Goal: Task Accomplishment & Management: Use online tool/utility

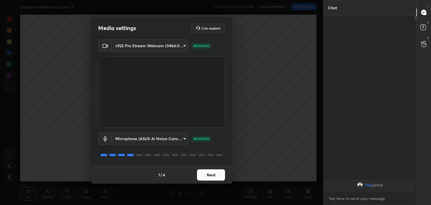
click at [213, 175] on button "Next" at bounding box center [211, 174] width 28 height 11
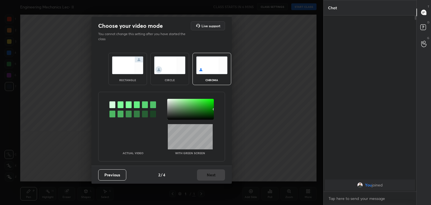
click at [121, 104] on div at bounding box center [120, 104] width 6 height 7
click at [168, 100] on div at bounding box center [190, 109] width 47 height 21
click at [214, 175] on button "Next" at bounding box center [211, 174] width 28 height 11
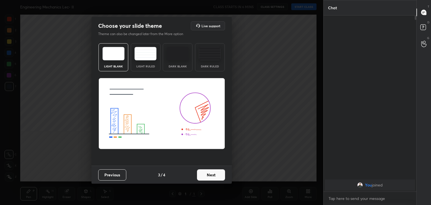
click at [220, 174] on button "Next" at bounding box center [211, 174] width 28 height 11
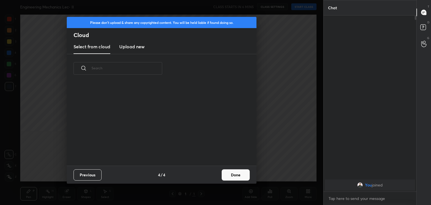
click at [236, 175] on button "Done" at bounding box center [235, 174] width 28 height 11
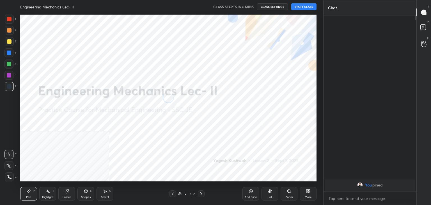
click at [10, 176] on icon at bounding box center [9, 177] width 5 height 4
click at [308, 192] on icon at bounding box center [308, 191] width 4 height 4
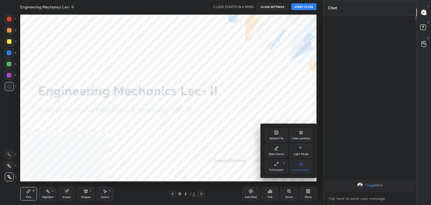
click at [299, 137] on div "Video position" at bounding box center [301, 138] width 19 height 3
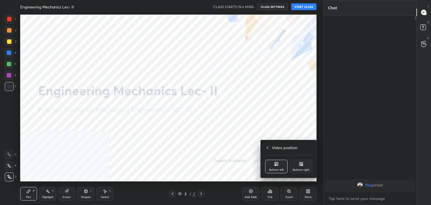
drag, startPoint x: 301, startPoint y: 165, endPoint x: 294, endPoint y: 166, distance: 6.2
click at [300, 165] on icon at bounding box center [299, 164] width 1 height 1
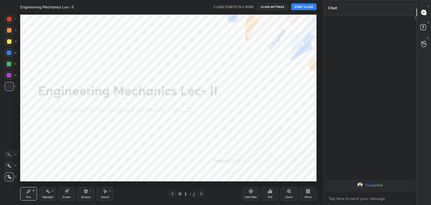
click at [86, 192] on icon at bounding box center [85, 190] width 3 height 3
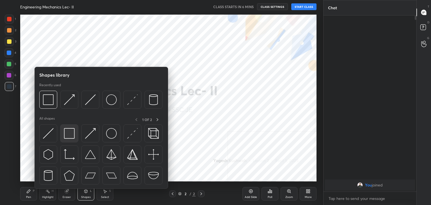
click at [68, 135] on img at bounding box center [69, 133] width 11 height 11
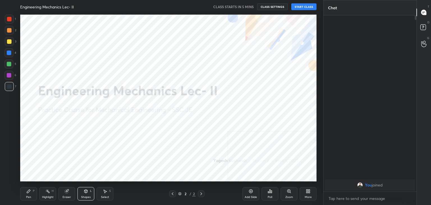
click at [310, 191] on icon at bounding box center [308, 191] width 4 height 4
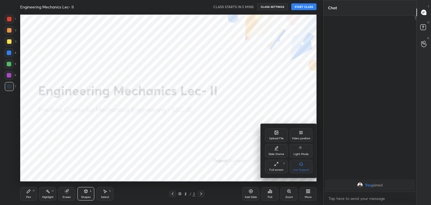
click at [268, 135] on div "Upload File" at bounding box center [276, 134] width 22 height 13
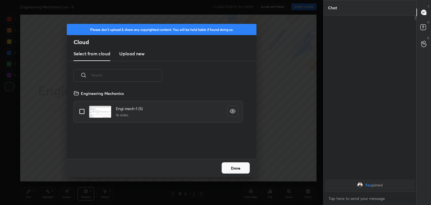
scroll to position [69, 180]
click at [134, 54] on h3 "Upload new" at bounding box center [131, 53] width 25 height 7
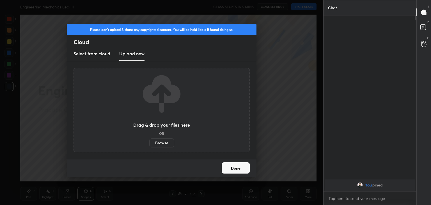
click at [165, 142] on label "Browse" at bounding box center [161, 142] width 25 height 9
click at [149, 142] on input "Browse" at bounding box center [149, 142] width 0 height 9
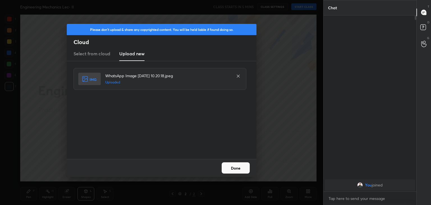
click at [231, 166] on button "Done" at bounding box center [235, 167] width 28 height 11
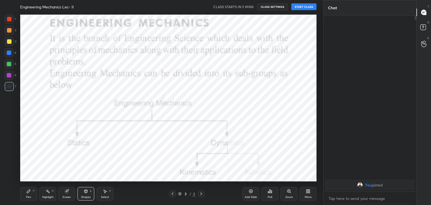
click at [308, 192] on icon at bounding box center [308, 191] width 4 height 4
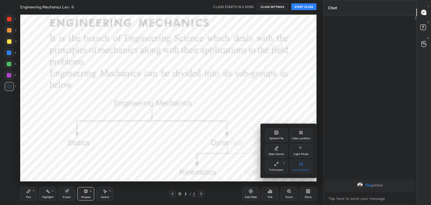
click at [274, 136] on div "Upload File" at bounding box center [276, 134] width 22 height 13
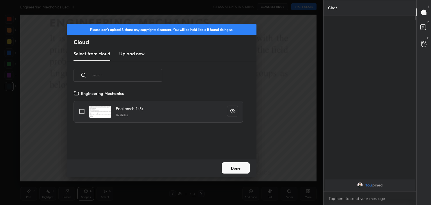
drag, startPoint x: 133, startPoint y: 55, endPoint x: 137, endPoint y: 61, distance: 6.5
click at [133, 55] on h3 "Upload new" at bounding box center [131, 53] width 25 height 7
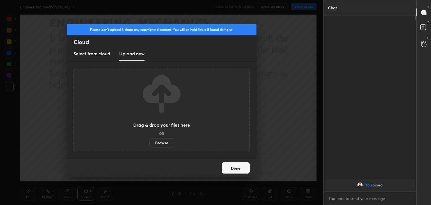
click at [164, 142] on label "Browse" at bounding box center [161, 142] width 25 height 9
click at [149, 142] on input "Browse" at bounding box center [149, 142] width 0 height 9
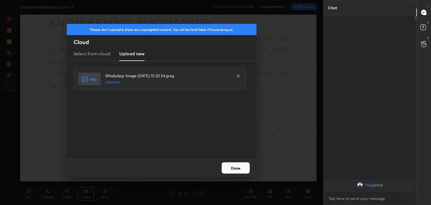
drag, startPoint x: 240, startPoint y: 166, endPoint x: 253, endPoint y: 165, distance: 12.6
click at [240, 165] on button "Done" at bounding box center [235, 167] width 28 height 11
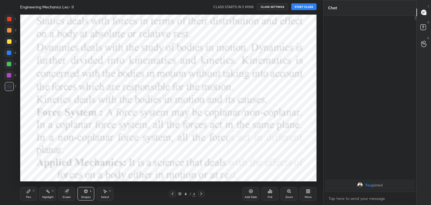
click at [309, 190] on icon at bounding box center [308, 191] width 4 height 4
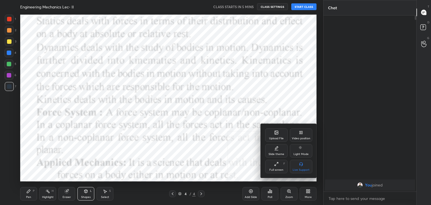
click at [273, 133] on div "Upload File" at bounding box center [276, 134] width 22 height 13
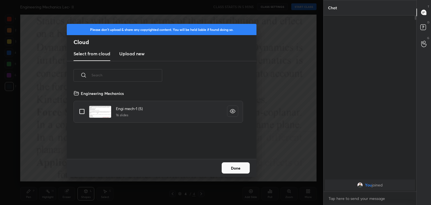
drag, startPoint x: 129, startPoint y: 52, endPoint x: 137, endPoint y: 58, distance: 9.8
click at [129, 52] on h3 "Upload new" at bounding box center [131, 53] width 25 height 7
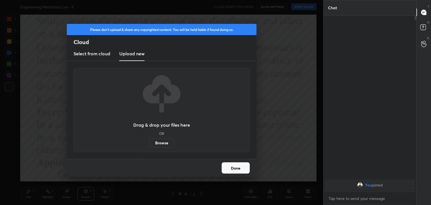
click at [161, 142] on label "Browse" at bounding box center [161, 142] width 25 height 9
click at [149, 142] on input "Browse" at bounding box center [149, 142] width 0 height 9
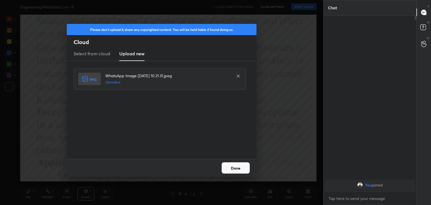
click at [233, 166] on button "Done" at bounding box center [235, 167] width 28 height 11
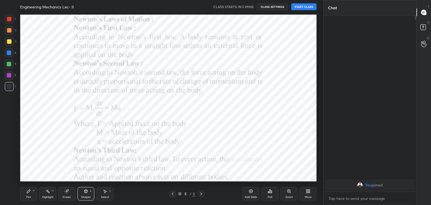
click at [308, 191] on icon at bounding box center [308, 191] width 1 height 1
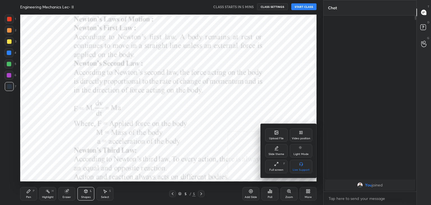
click at [274, 133] on icon at bounding box center [276, 132] width 4 height 4
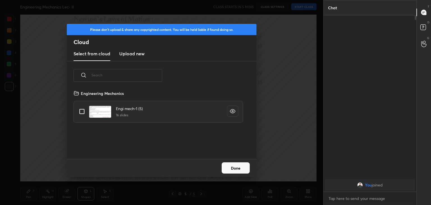
click at [129, 54] on h3 "Upload new" at bounding box center [131, 53] width 25 height 7
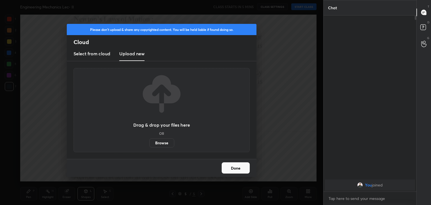
click at [160, 142] on label "Browse" at bounding box center [161, 142] width 25 height 9
click at [149, 142] on input "Browse" at bounding box center [149, 142] width 0 height 9
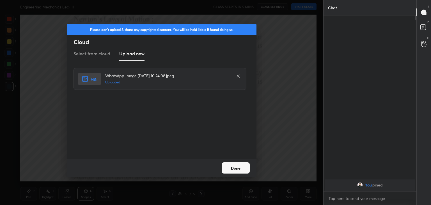
click at [241, 168] on button "Done" at bounding box center [235, 167] width 28 height 11
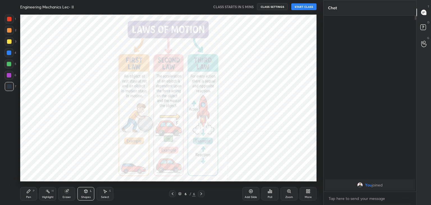
click at [173, 193] on icon at bounding box center [172, 193] width 4 height 4
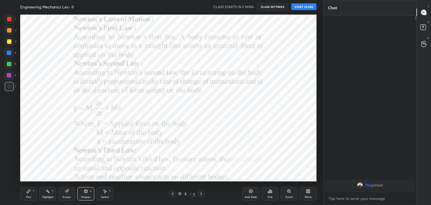
click at [173, 193] on icon at bounding box center [172, 193] width 4 height 4
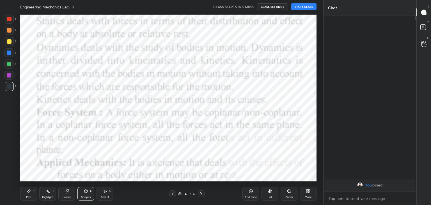
click at [174, 193] on icon at bounding box center [172, 193] width 4 height 4
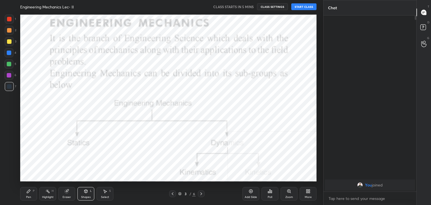
drag, startPoint x: 8, startPoint y: 20, endPoint x: 13, endPoint y: 26, distance: 7.9
click at [9, 20] on div at bounding box center [9, 19] width 4 height 4
click at [272, 9] on button "CLASS SETTINGS" at bounding box center [272, 6] width 31 height 7
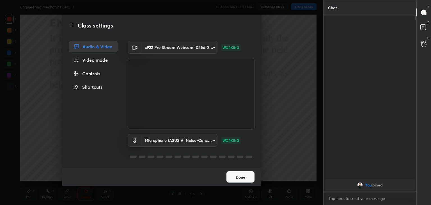
click at [242, 176] on button "Done" at bounding box center [240, 176] width 28 height 11
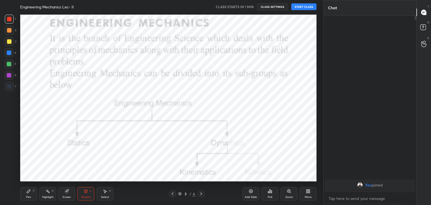
drag, startPoint x: 9, startPoint y: 76, endPoint x: 12, endPoint y: 78, distance: 3.9
click at [9, 77] on div at bounding box center [9, 75] width 4 height 4
drag, startPoint x: 51, startPoint y: 195, endPoint x: 50, endPoint y: 184, distance: 10.4
click at [50, 194] on div "Highlight H" at bounding box center [47, 193] width 17 height 13
drag, startPoint x: 90, startPoint y: 197, endPoint x: 88, endPoint y: 190, distance: 7.1
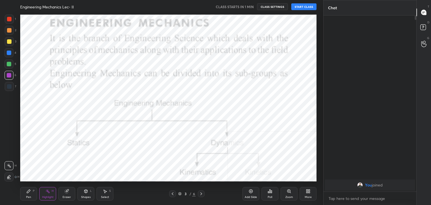
click at [90, 196] on div "Shapes" at bounding box center [86, 196] width 10 height 3
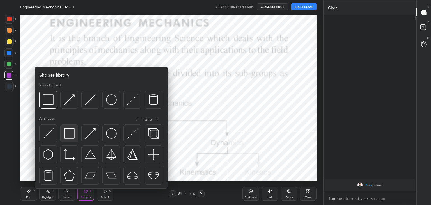
click at [68, 131] on img at bounding box center [69, 133] width 11 height 11
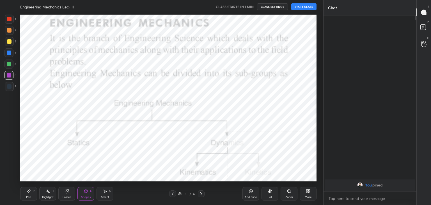
click at [48, 196] on div "Highlight" at bounding box center [47, 196] width 11 height 3
click at [173, 193] on icon at bounding box center [172, 193] width 4 height 4
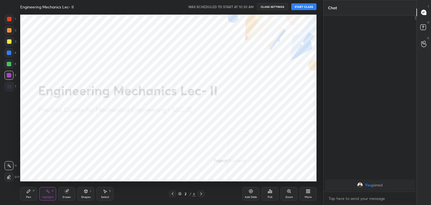
click at [304, 6] on button "START CLASS" at bounding box center [303, 6] width 25 height 7
click at [89, 195] on div "Shapes L" at bounding box center [85, 193] width 17 height 13
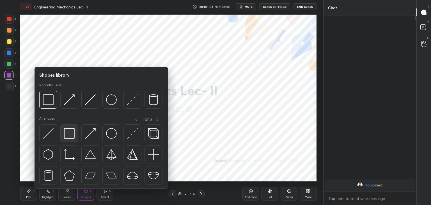
click at [73, 133] on img at bounding box center [69, 133] width 11 height 11
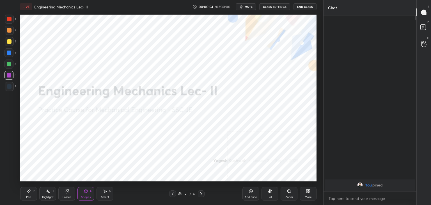
click at [8, 20] on div at bounding box center [9, 19] width 4 height 4
drag, startPoint x: 50, startPoint y: 194, endPoint x: 56, endPoint y: 184, distance: 10.5
click at [51, 193] on div "Highlight H" at bounding box center [47, 193] width 17 height 13
click at [200, 192] on icon at bounding box center [201, 193] width 4 height 4
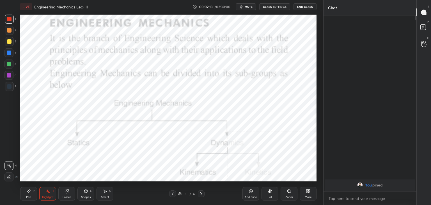
drag, startPoint x: 172, startPoint y: 193, endPoint x: 168, endPoint y: 184, distance: 10.3
click at [173, 193] on icon at bounding box center [172, 193] width 4 height 4
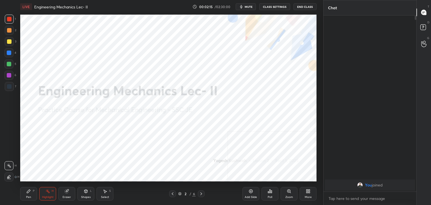
drag, startPoint x: 29, startPoint y: 193, endPoint x: 29, endPoint y: 190, distance: 3.4
click at [29, 193] on icon at bounding box center [28, 191] width 4 height 4
drag, startPoint x: 9, startPoint y: 31, endPoint x: 8, endPoint y: 43, distance: 11.2
click at [9, 31] on div at bounding box center [9, 30] width 4 height 4
click at [87, 192] on icon at bounding box center [86, 191] width 4 height 4
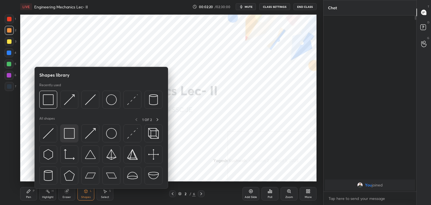
click at [73, 135] on img at bounding box center [69, 133] width 11 height 11
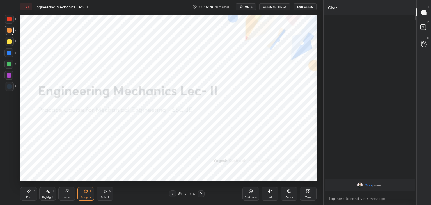
drag, startPoint x: 52, startPoint y: 194, endPoint x: 53, endPoint y: 187, distance: 7.1
click at [52, 194] on div "Highlight H" at bounding box center [47, 193] width 17 height 13
click at [270, 7] on button "CLASS SETTINGS" at bounding box center [274, 6] width 31 height 7
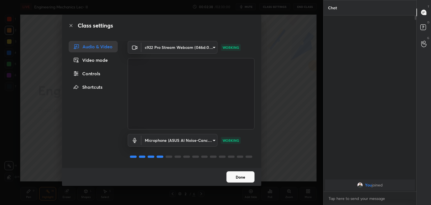
drag, startPoint x: 244, startPoint y: 179, endPoint x: 236, endPoint y: 168, distance: 13.6
click at [244, 179] on button "Done" at bounding box center [240, 176] width 28 height 11
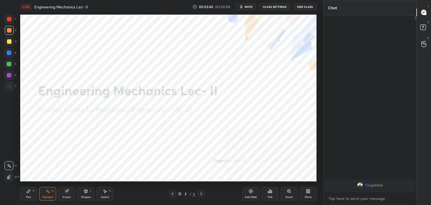
click at [201, 191] on icon at bounding box center [201, 193] width 4 height 4
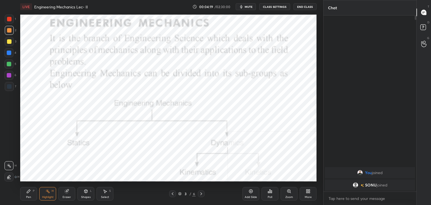
click at [46, 193] on div "Highlight H" at bounding box center [47, 193] width 17 height 13
click at [10, 87] on div at bounding box center [9, 86] width 4 height 4
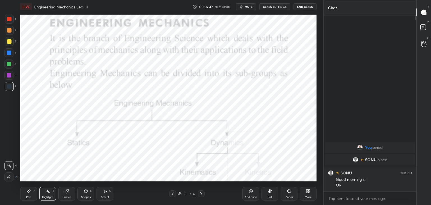
click at [84, 195] on div "Shapes" at bounding box center [86, 196] width 10 height 3
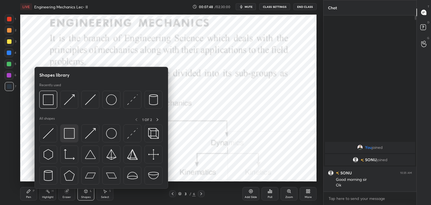
click at [71, 127] on div at bounding box center [69, 133] width 18 height 18
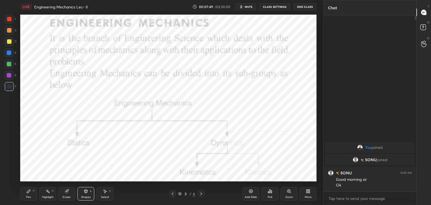
drag, startPoint x: 9, startPoint y: 22, endPoint x: 10, endPoint y: 26, distance: 3.9
click at [9, 23] on div at bounding box center [9, 19] width 9 height 9
click at [91, 194] on div "Shapes L" at bounding box center [85, 193] width 17 height 13
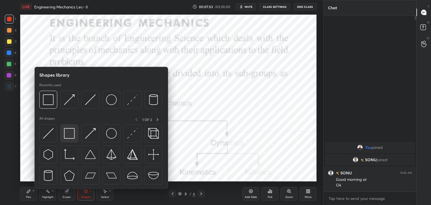
click at [71, 134] on img at bounding box center [69, 133] width 11 height 11
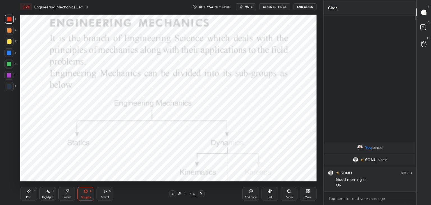
click at [13, 89] on div at bounding box center [9, 86] width 9 height 9
click at [34, 194] on div "Pen P" at bounding box center [28, 193] width 17 height 13
click at [50, 193] on div "Highlight H" at bounding box center [47, 193] width 17 height 13
drag, startPoint x: 102, startPoint y: 194, endPoint x: 104, endPoint y: 191, distance: 3.5
click at [102, 194] on div "Select S" at bounding box center [104, 193] width 17 height 13
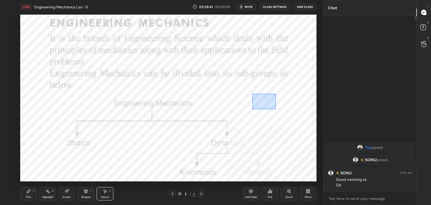
drag, startPoint x: 252, startPoint y: 93, endPoint x: 276, endPoint y: 109, distance: 28.3
click at [276, 109] on div "0 ° Undo Copy Duplicate Duplicate to new slide Delete" at bounding box center [168, 98] width 296 height 167
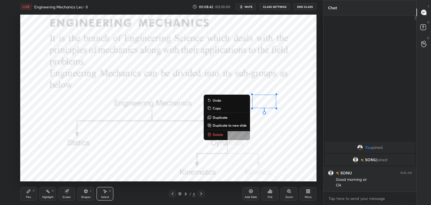
click at [214, 133] on p "Delete" at bounding box center [217, 134] width 10 height 4
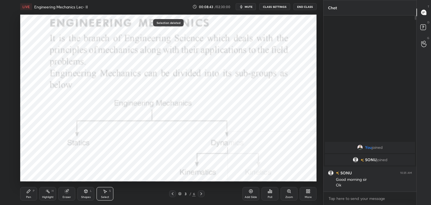
click at [48, 192] on rect at bounding box center [48, 191] width 3 height 3
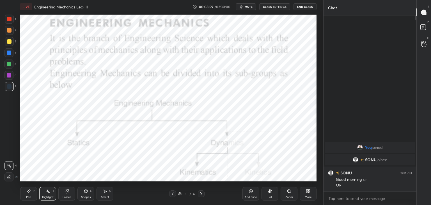
click at [28, 189] on icon at bounding box center [28, 191] width 4 height 4
click at [48, 192] on rect at bounding box center [48, 191] width 3 height 3
drag, startPoint x: 87, startPoint y: 197, endPoint x: 89, endPoint y: 191, distance: 5.7
click at [87, 196] on div "Shapes" at bounding box center [86, 196] width 10 height 3
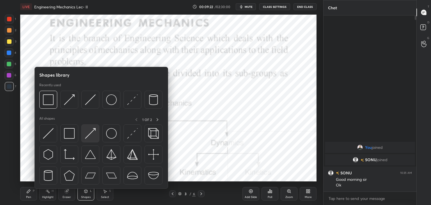
click at [89, 131] on img at bounding box center [90, 133] width 11 height 11
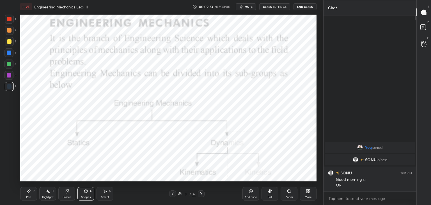
click at [10, 31] on div at bounding box center [9, 30] width 4 height 4
click at [25, 192] on div "Pen P" at bounding box center [28, 193] width 17 height 13
click at [104, 195] on div "Select S" at bounding box center [104, 193] width 17 height 13
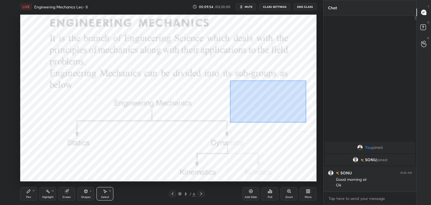
drag, startPoint x: 230, startPoint y: 80, endPoint x: 305, endPoint y: 121, distance: 85.8
click at [306, 122] on div "0 ° Undo Copy Duplicate Duplicate to new slide Delete" at bounding box center [168, 98] width 296 height 167
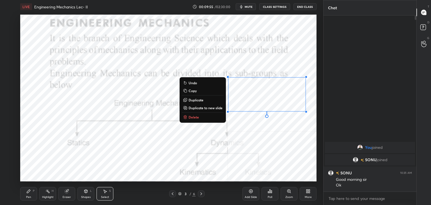
click at [191, 117] on p "Delete" at bounding box center [193, 117] width 10 height 4
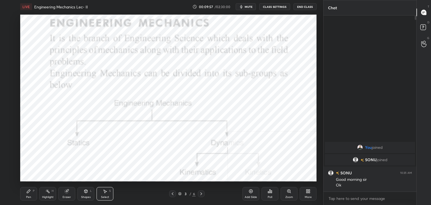
click at [65, 194] on div "Eraser" at bounding box center [66, 193] width 17 height 13
drag, startPoint x: 49, startPoint y: 193, endPoint x: 55, endPoint y: 181, distance: 13.4
click at [49, 193] on div "Highlight H" at bounding box center [47, 193] width 17 height 13
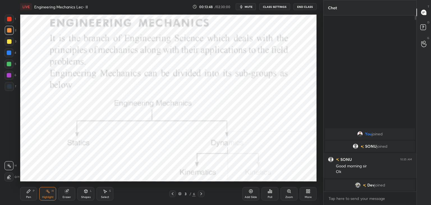
drag, startPoint x: 83, startPoint y: 193, endPoint x: 83, endPoint y: 189, distance: 4.5
click at [84, 193] on icon at bounding box center [86, 191] width 4 height 4
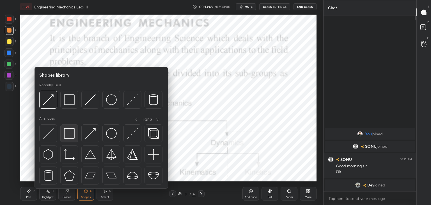
click at [69, 133] on img at bounding box center [69, 133] width 11 height 11
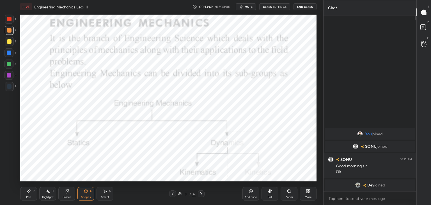
click at [8, 74] on div at bounding box center [9, 75] width 4 height 4
click at [49, 195] on div "Highlight" at bounding box center [47, 196] width 11 height 3
click at [312, 190] on div "More" at bounding box center [307, 193] width 17 height 13
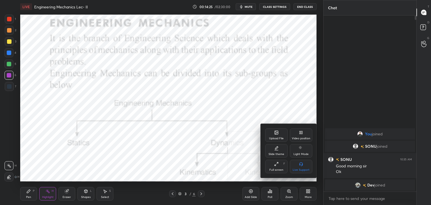
drag, startPoint x: 298, startPoint y: 138, endPoint x: 293, endPoint y: 141, distance: 6.0
click at [298, 138] on div "Video position" at bounding box center [301, 138] width 19 height 3
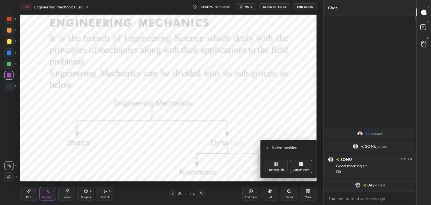
drag, startPoint x: 276, startPoint y: 163, endPoint x: 275, endPoint y: 160, distance: 3.4
click at [276, 163] on icon at bounding box center [276, 163] width 4 height 4
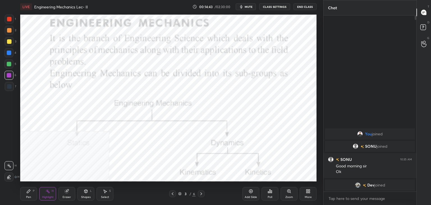
click at [84, 193] on div "Shapes L" at bounding box center [85, 193] width 17 height 13
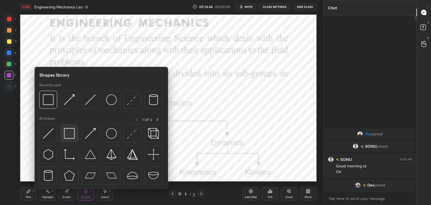
click at [66, 136] on img at bounding box center [69, 133] width 11 height 11
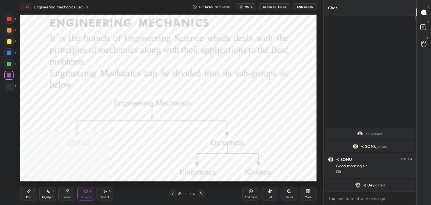
click at [44, 195] on div "Highlight" at bounding box center [47, 196] width 11 height 3
click at [199, 193] on icon at bounding box center [201, 193] width 4 height 4
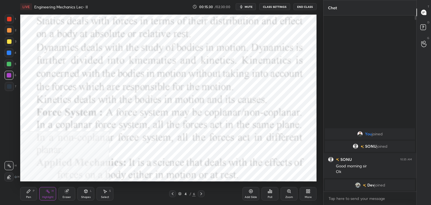
drag, startPoint x: 86, startPoint y: 193, endPoint x: 85, endPoint y: 189, distance: 4.6
click at [86, 193] on div "Shapes L" at bounding box center [85, 193] width 17 height 13
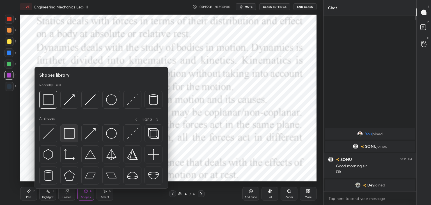
click at [67, 133] on img at bounding box center [69, 133] width 11 height 11
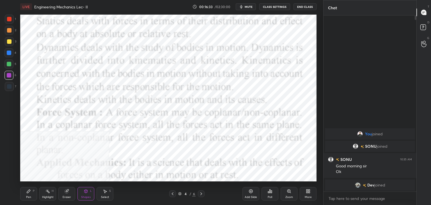
drag, startPoint x: 10, startPoint y: 19, endPoint x: 8, endPoint y: 24, distance: 5.6
click at [10, 19] on div at bounding box center [9, 19] width 4 height 4
drag, startPoint x: 43, startPoint y: 194, endPoint x: 39, endPoint y: 189, distance: 6.4
click at [43, 194] on div "Highlight H" at bounding box center [47, 193] width 17 height 13
drag, startPoint x: 47, startPoint y: 195, endPoint x: 51, endPoint y: 182, distance: 12.6
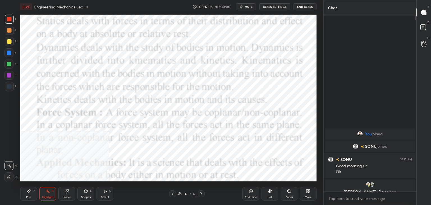
click at [47, 195] on div "Highlight H" at bounding box center [47, 193] width 17 height 13
click at [172, 193] on icon at bounding box center [172, 193] width 4 height 4
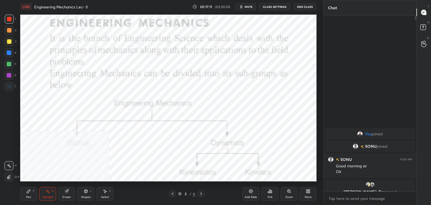
click at [200, 193] on icon at bounding box center [201, 193] width 4 height 4
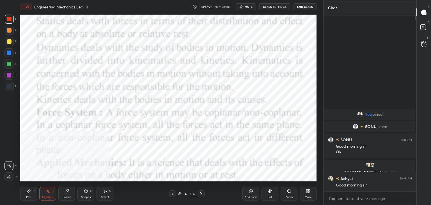
click at [8, 76] on div at bounding box center [9, 75] width 4 height 4
click at [9, 32] on div at bounding box center [9, 30] width 4 height 4
drag, startPoint x: 10, startPoint y: 75, endPoint x: 10, endPoint y: 66, distance: 9.0
click at [10, 75] on div at bounding box center [9, 75] width 4 height 4
click at [10, 36] on div "2" at bounding box center [10, 31] width 11 height 11
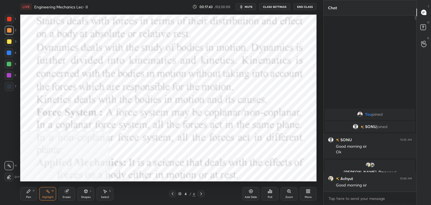
click at [309, 190] on icon at bounding box center [308, 191] width 4 height 4
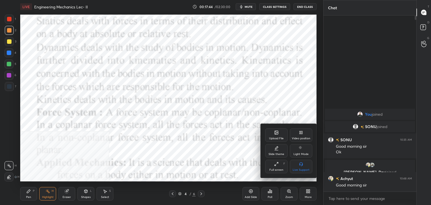
click at [297, 136] on div "Video position" at bounding box center [301, 134] width 22 height 13
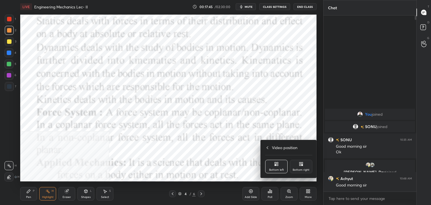
drag, startPoint x: 298, startPoint y: 168, endPoint x: 294, endPoint y: 170, distance: 4.9
click at [298, 169] on div "Bottom right" at bounding box center [300, 169] width 17 height 3
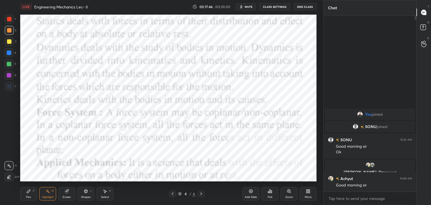
click at [86, 193] on icon at bounding box center [86, 191] width 4 height 4
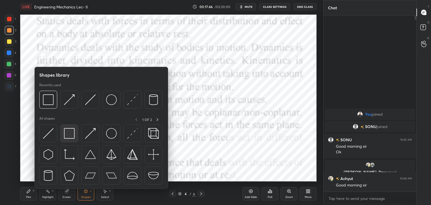
click at [71, 133] on img at bounding box center [69, 133] width 11 height 11
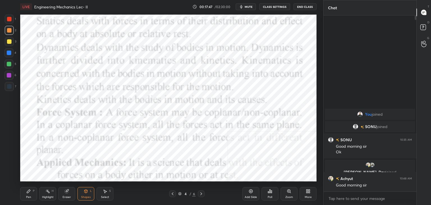
drag, startPoint x: 8, startPoint y: 19, endPoint x: 8, endPoint y: 25, distance: 5.3
click at [8, 20] on div at bounding box center [9, 19] width 4 height 4
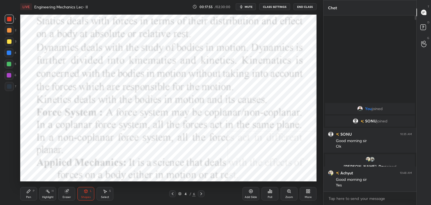
click at [174, 192] on icon at bounding box center [172, 193] width 4 height 4
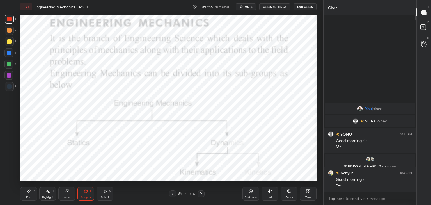
click at [51, 195] on div "Highlight H" at bounding box center [47, 193] width 17 height 13
drag, startPoint x: 201, startPoint y: 193, endPoint x: 192, endPoint y: 186, distance: 11.1
click at [200, 192] on icon at bounding box center [201, 193] width 4 height 4
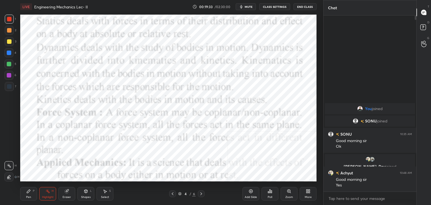
click at [84, 195] on div "Shapes" at bounding box center [86, 196] width 10 height 3
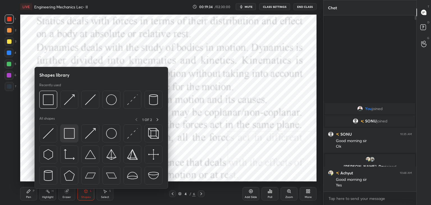
click at [69, 132] on img at bounding box center [69, 133] width 11 height 11
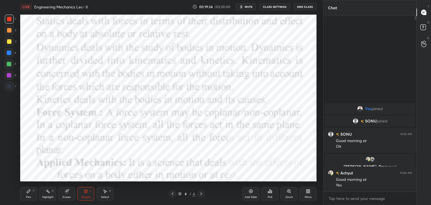
click at [10, 73] on div at bounding box center [9, 75] width 4 height 4
click at [8, 29] on div at bounding box center [9, 30] width 4 height 4
drag, startPoint x: 47, startPoint y: 193, endPoint x: 57, endPoint y: 183, distance: 13.9
click at [47, 193] on icon at bounding box center [47, 191] width 4 height 4
click at [83, 192] on div "Shapes L" at bounding box center [85, 193] width 17 height 13
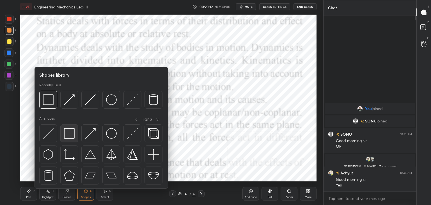
click at [68, 135] on img at bounding box center [69, 133] width 11 height 11
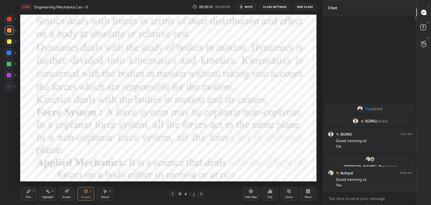
click at [9, 75] on div at bounding box center [9, 75] width 4 height 4
click at [172, 193] on icon at bounding box center [172, 193] width 4 height 4
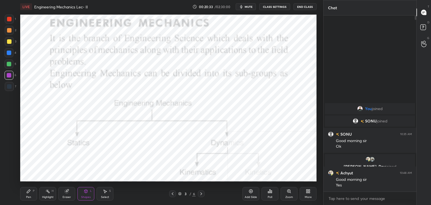
click at [174, 192] on icon at bounding box center [172, 193] width 4 height 4
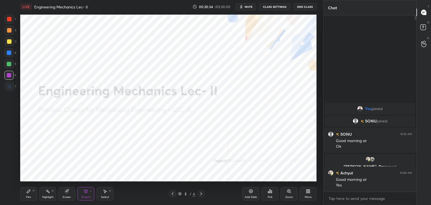
click at [174, 192] on icon at bounding box center [172, 193] width 4 height 4
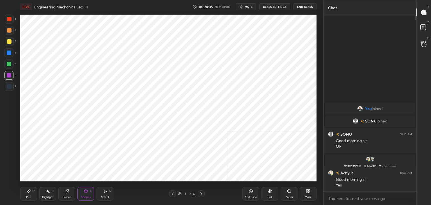
drag, startPoint x: 80, startPoint y: 195, endPoint x: 80, endPoint y: 192, distance: 3.1
click at [80, 195] on div "Shapes L" at bounding box center [85, 193] width 17 height 13
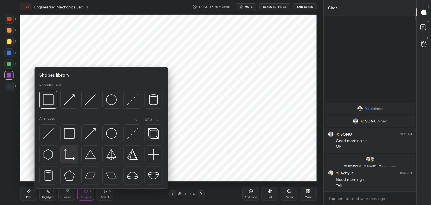
click at [68, 154] on img at bounding box center [69, 154] width 11 height 11
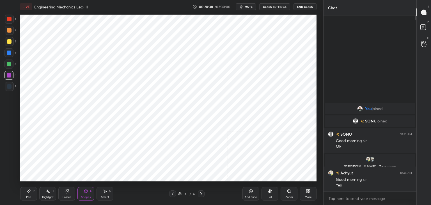
click at [11, 86] on div at bounding box center [9, 86] width 9 height 9
click at [89, 187] on div "Shapes L" at bounding box center [85, 193] width 17 height 13
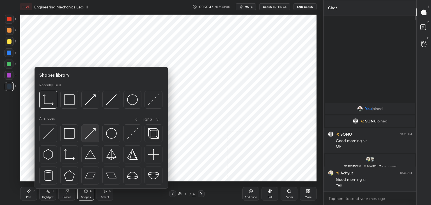
click at [91, 135] on img at bounding box center [90, 133] width 11 height 11
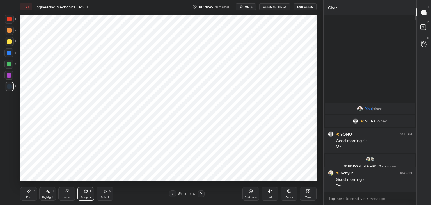
drag, startPoint x: 85, startPoint y: 199, endPoint x: 83, endPoint y: 192, distance: 6.9
click at [85, 198] on div "Shapes L" at bounding box center [85, 193] width 17 height 13
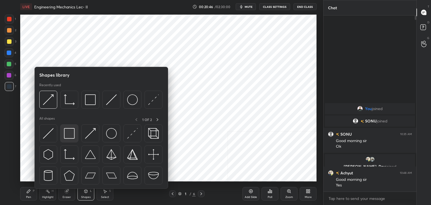
click at [69, 134] on img at bounding box center [69, 133] width 11 height 11
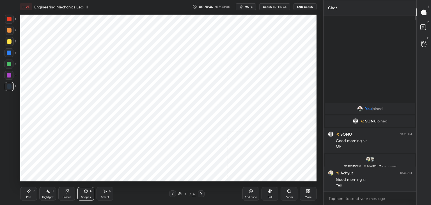
click at [11, 74] on div at bounding box center [9, 75] width 4 height 4
drag, startPoint x: 80, startPoint y: 195, endPoint x: 79, endPoint y: 192, distance: 3.6
click at [80, 195] on div "Shapes L" at bounding box center [85, 193] width 17 height 13
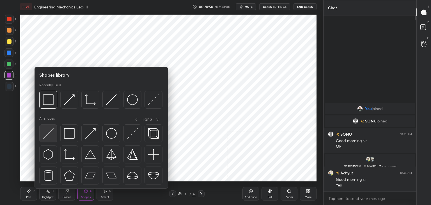
click at [47, 138] on div at bounding box center [48, 133] width 18 height 18
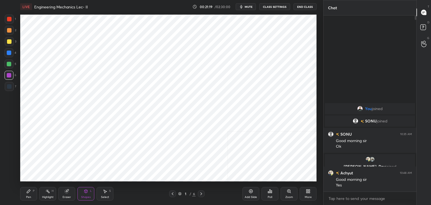
click at [50, 192] on div "Highlight H" at bounding box center [47, 193] width 17 height 13
drag, startPoint x: 85, startPoint y: 193, endPoint x: 86, endPoint y: 190, distance: 3.4
click at [85, 193] on div "Shapes L" at bounding box center [85, 193] width 17 height 13
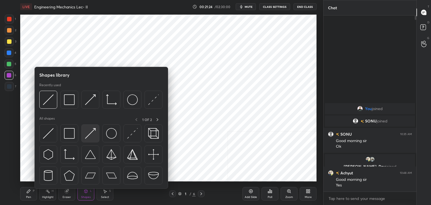
click at [86, 132] on img at bounding box center [90, 133] width 11 height 11
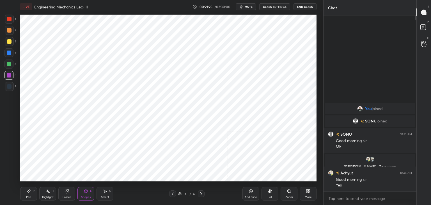
click at [11, 84] on div at bounding box center [9, 86] width 9 height 9
click at [108, 192] on div "Select S" at bounding box center [104, 193] width 17 height 13
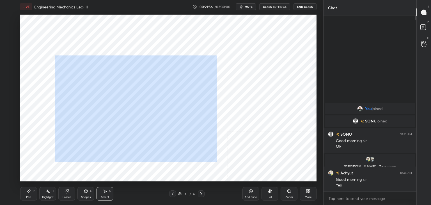
drag, startPoint x: 65, startPoint y: 68, endPoint x: 235, endPoint y: 147, distance: 187.5
click at [244, 168] on div "0 ° Undo Copy Duplicate Duplicate to new slide Delete" at bounding box center [168, 98] width 296 height 167
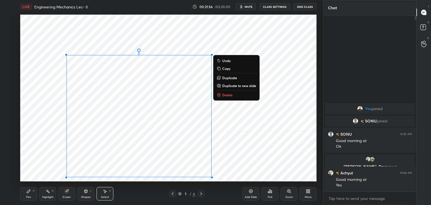
drag, startPoint x: 230, startPoint y: 94, endPoint x: 221, endPoint y: 97, distance: 9.0
click at [230, 94] on p "Delete" at bounding box center [227, 95] width 10 height 4
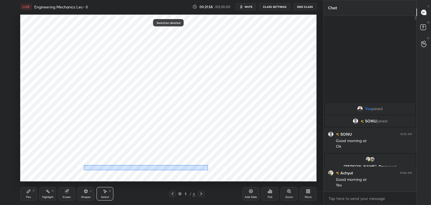
drag, startPoint x: 85, startPoint y: 166, endPoint x: 201, endPoint y: 170, distance: 116.1
click at [210, 170] on div "0 ° Undo Copy Duplicate Duplicate to new slide Delete" at bounding box center [168, 98] width 296 height 167
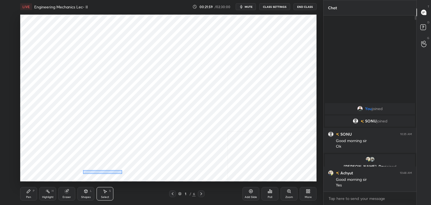
drag, startPoint x: 107, startPoint y: 173, endPoint x: 173, endPoint y: 176, distance: 66.2
click at [170, 176] on div "0 ° Undo Copy Duplicate Duplicate to new slide Delete" at bounding box center [168, 98] width 296 height 167
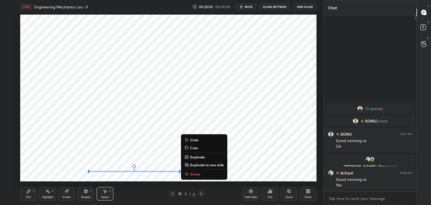
drag, startPoint x: 194, startPoint y: 172, endPoint x: 190, endPoint y: 178, distance: 6.5
click at [193, 172] on p "Delete" at bounding box center [195, 174] width 10 height 4
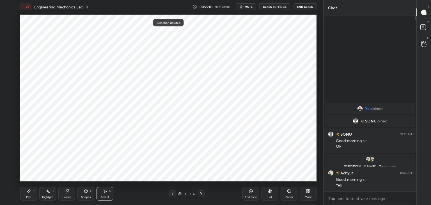
click at [202, 192] on icon at bounding box center [201, 193] width 4 height 4
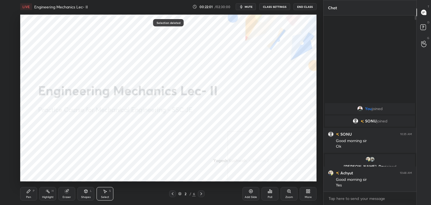
click at [201, 194] on icon at bounding box center [201, 193] width 4 height 4
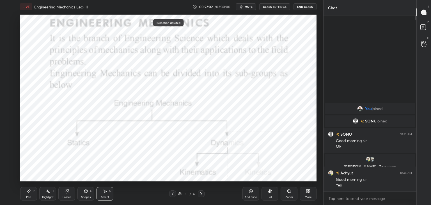
click at [200, 195] on icon at bounding box center [201, 193] width 4 height 4
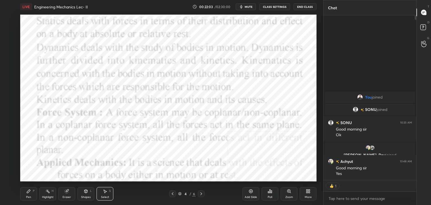
scroll to position [2, 2]
drag, startPoint x: 52, startPoint y: 195, endPoint x: 54, endPoint y: 191, distance: 3.5
click at [53, 194] on div "Highlight H" at bounding box center [47, 193] width 17 height 13
click at [84, 193] on div "Shapes L" at bounding box center [85, 193] width 17 height 13
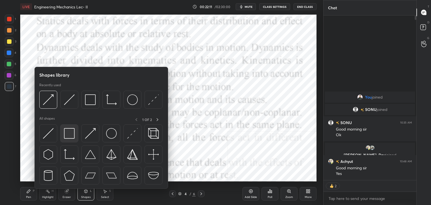
click at [70, 128] on img at bounding box center [69, 133] width 11 height 11
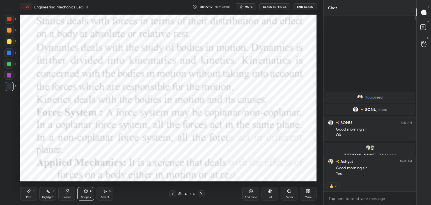
click at [8, 17] on div at bounding box center [9, 19] width 4 height 4
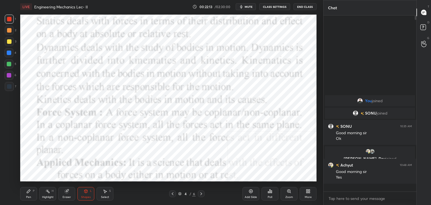
scroll to position [174, 91]
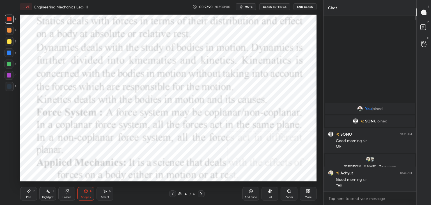
click at [10, 77] on div at bounding box center [9, 75] width 4 height 4
drag, startPoint x: 46, startPoint y: 196, endPoint x: 50, endPoint y: 193, distance: 5.1
click at [46, 196] on div "Highlight" at bounding box center [47, 196] width 11 height 3
click at [200, 192] on icon at bounding box center [201, 193] width 2 height 3
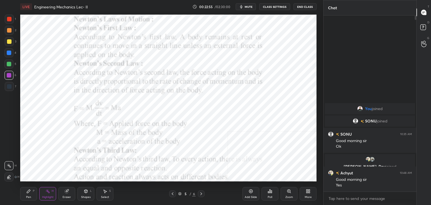
drag, startPoint x: 86, startPoint y: 195, endPoint x: 85, endPoint y: 190, distance: 5.1
click at [86, 195] on div "Shapes" at bounding box center [86, 196] width 10 height 3
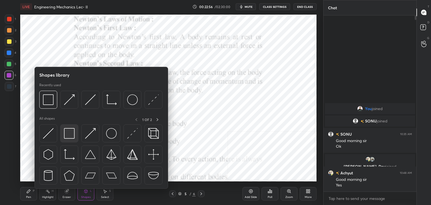
click at [66, 138] on img at bounding box center [69, 133] width 11 height 11
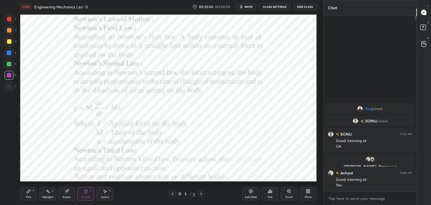
click at [201, 192] on icon at bounding box center [201, 193] width 4 height 4
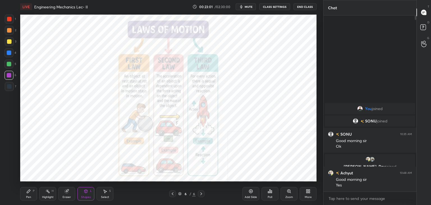
click at [172, 193] on icon at bounding box center [173, 193] width 2 height 3
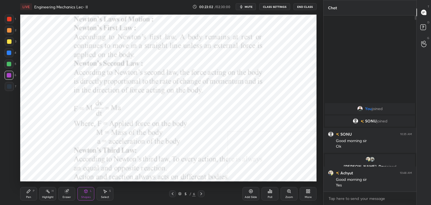
click at [172, 192] on icon at bounding box center [172, 193] width 4 height 4
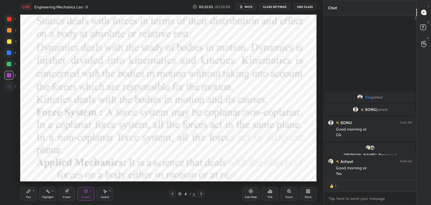
scroll to position [163, 91]
click at [306, 192] on icon at bounding box center [306, 191] width 1 height 1
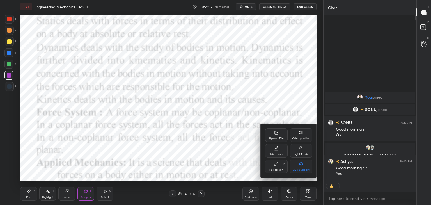
click at [276, 134] on icon at bounding box center [276, 132] width 4 height 4
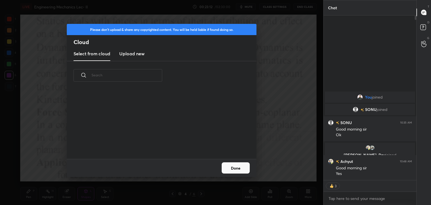
scroll to position [42, 180]
click at [126, 53] on h3 "Upload new" at bounding box center [131, 53] width 25 height 7
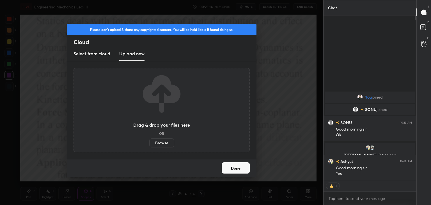
click at [158, 142] on label "Browse" at bounding box center [161, 142] width 25 height 9
click at [149, 142] on input "Browse" at bounding box center [149, 142] width 0 height 9
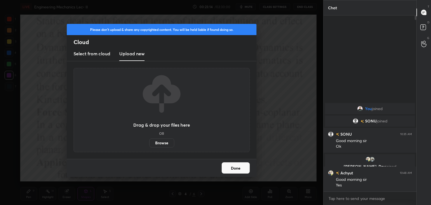
scroll to position [174, 91]
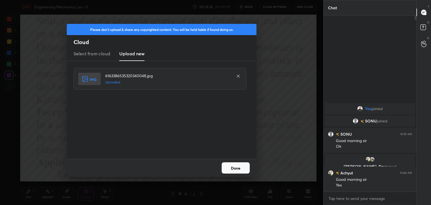
drag, startPoint x: 239, startPoint y: 168, endPoint x: 232, endPoint y: 167, distance: 6.9
click at [239, 168] on button "Done" at bounding box center [235, 167] width 28 height 11
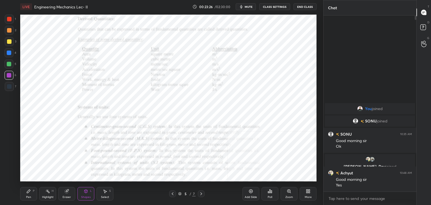
click at [173, 193] on icon at bounding box center [172, 193] width 4 height 4
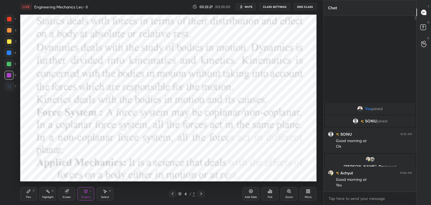
click at [307, 192] on icon at bounding box center [306, 191] width 1 height 1
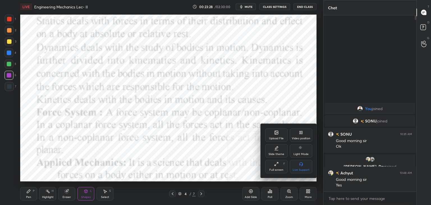
click at [279, 135] on div "Upload File" at bounding box center [276, 134] width 22 height 13
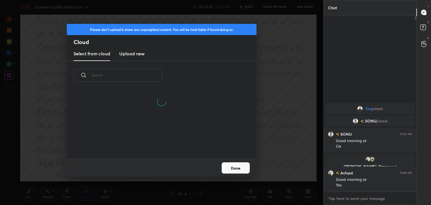
click at [126, 53] on h3 "Upload new" at bounding box center [131, 53] width 25 height 7
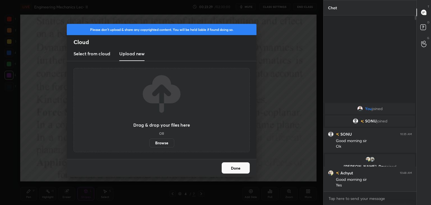
click at [157, 143] on label "Browse" at bounding box center [161, 142] width 25 height 9
click at [149, 143] on input "Browse" at bounding box center [149, 142] width 0 height 9
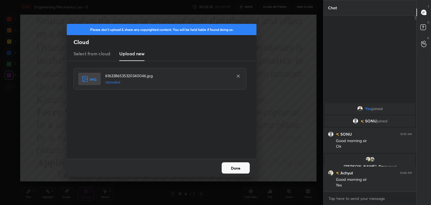
click at [239, 168] on button "Done" at bounding box center [235, 167] width 28 height 11
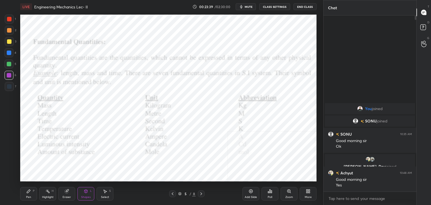
drag, startPoint x: 11, startPoint y: 20, endPoint x: 17, endPoint y: 22, distance: 6.2
click at [11, 20] on div at bounding box center [9, 19] width 9 height 9
click at [200, 193] on icon at bounding box center [201, 193] width 4 height 4
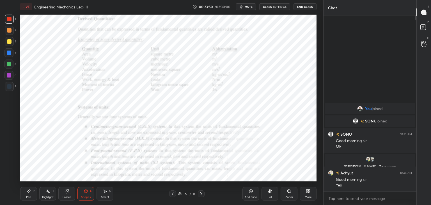
drag, startPoint x: 170, startPoint y: 192, endPoint x: 170, endPoint y: 186, distance: 6.2
click at [172, 192] on icon at bounding box center [172, 193] width 4 height 4
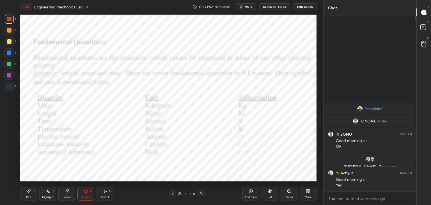
drag, startPoint x: 9, startPoint y: 74, endPoint x: 20, endPoint y: 75, distance: 11.0
click at [9, 74] on div at bounding box center [9, 75] width 4 height 4
click at [10, 32] on div at bounding box center [9, 30] width 4 height 4
drag, startPoint x: 46, startPoint y: 195, endPoint x: 45, endPoint y: 191, distance: 3.9
click at [46, 194] on div "Highlight H" at bounding box center [47, 193] width 17 height 13
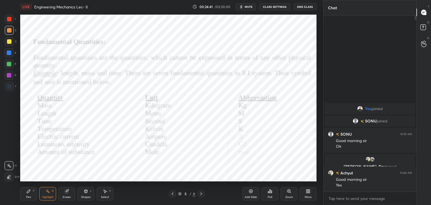
click at [249, 6] on span "mute" at bounding box center [248, 7] width 8 height 4
click at [248, 7] on span "unmute" at bounding box center [248, 7] width 12 height 4
click at [200, 193] on icon at bounding box center [201, 193] width 4 height 4
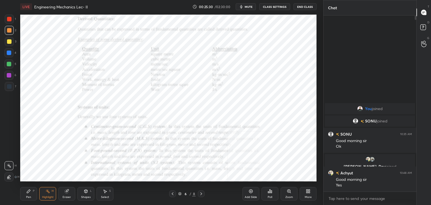
click at [173, 193] on icon at bounding box center [172, 193] width 4 height 4
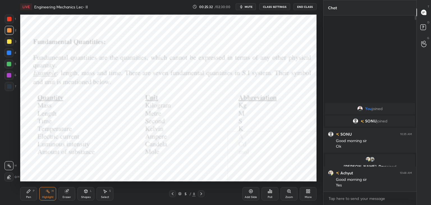
drag, startPoint x: 201, startPoint y: 193, endPoint x: 197, endPoint y: 188, distance: 6.6
click at [201, 192] on icon at bounding box center [201, 193] width 4 height 4
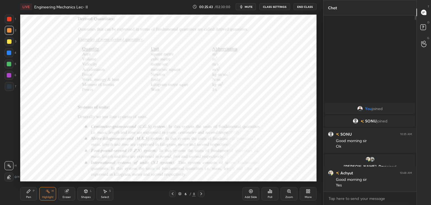
click at [84, 194] on div "Shapes L" at bounding box center [85, 193] width 17 height 13
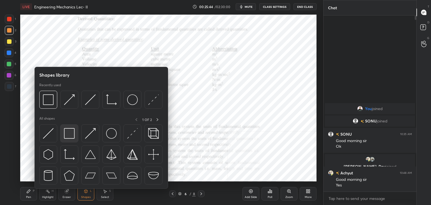
click at [65, 130] on img at bounding box center [69, 133] width 11 height 11
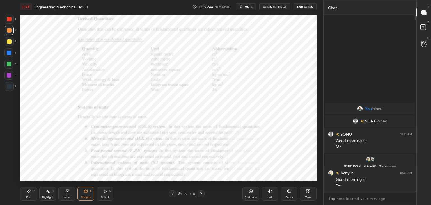
click at [11, 73] on div at bounding box center [8, 75] width 9 height 9
click at [51, 190] on div "Highlight H" at bounding box center [47, 193] width 17 height 13
click at [87, 193] on div "Shapes L" at bounding box center [85, 193] width 17 height 13
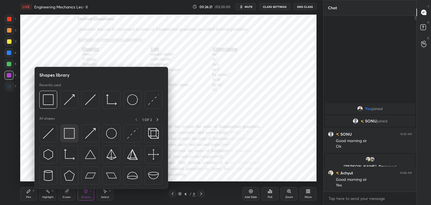
click at [69, 131] on img at bounding box center [69, 133] width 11 height 11
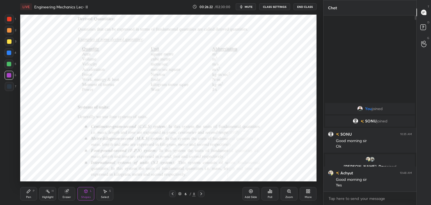
click at [9, 23] on div at bounding box center [9, 19] width 9 height 9
click at [46, 195] on div "Highlight" at bounding box center [47, 196] width 11 height 3
click at [171, 194] on icon at bounding box center [172, 193] width 4 height 4
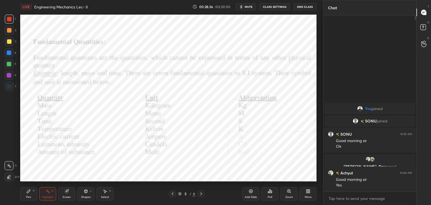
click at [84, 192] on icon at bounding box center [86, 191] width 4 height 4
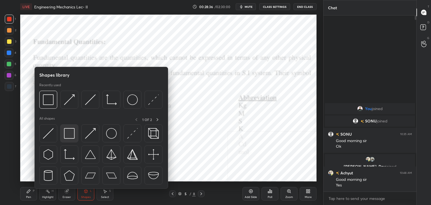
click at [64, 129] on img at bounding box center [69, 133] width 11 height 11
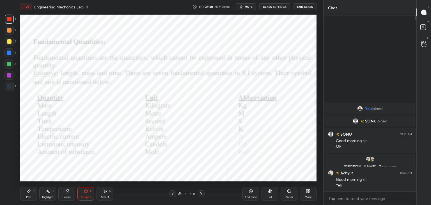
drag, startPoint x: 10, startPoint y: 74, endPoint x: 20, endPoint y: 71, distance: 10.5
click at [9, 74] on div at bounding box center [9, 75] width 4 height 4
click at [200, 192] on icon at bounding box center [201, 193] width 4 height 4
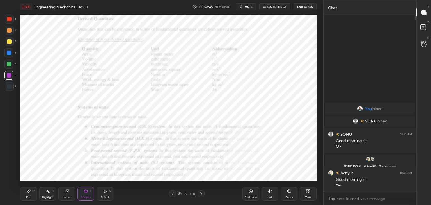
click at [201, 192] on icon at bounding box center [201, 193] width 2 height 3
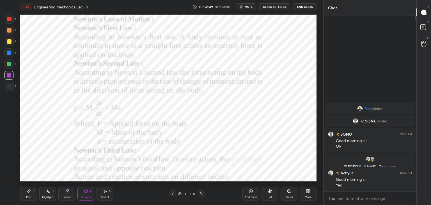
click at [173, 192] on icon at bounding box center [172, 193] width 4 height 4
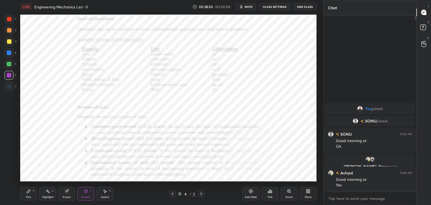
click at [309, 191] on icon at bounding box center [308, 191] width 4 height 4
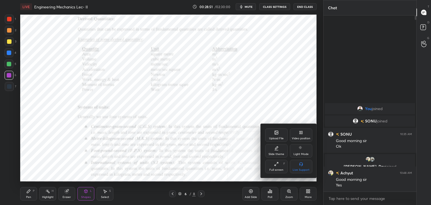
click at [274, 134] on div "Upload File" at bounding box center [276, 134] width 22 height 13
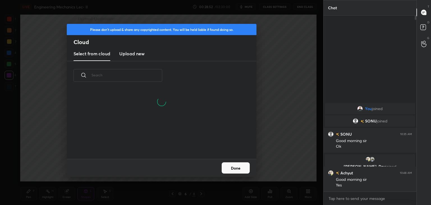
scroll to position [69, 180]
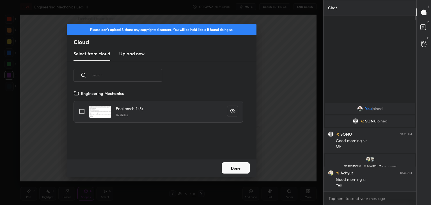
click at [132, 54] on h3 "Upload new" at bounding box center [131, 53] width 25 height 7
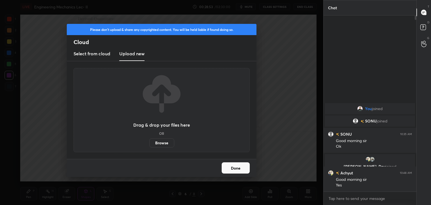
click at [158, 143] on label "Browse" at bounding box center [161, 142] width 25 height 9
click at [149, 143] on input "Browse" at bounding box center [149, 142] width 0 height 9
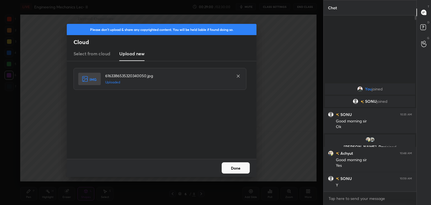
drag, startPoint x: 247, startPoint y: 171, endPoint x: 241, endPoint y: 167, distance: 7.0
click at [246, 170] on button "Done" at bounding box center [235, 167] width 28 height 11
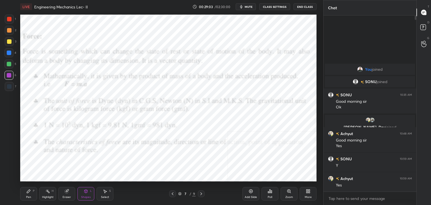
click at [172, 192] on icon at bounding box center [172, 193] width 4 height 4
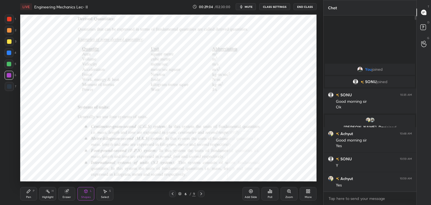
click at [174, 191] on icon at bounding box center [172, 193] width 4 height 4
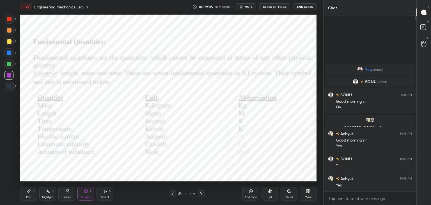
click at [201, 192] on icon at bounding box center [201, 193] width 4 height 4
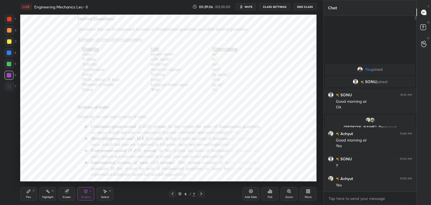
click at [202, 192] on icon at bounding box center [201, 193] width 4 height 4
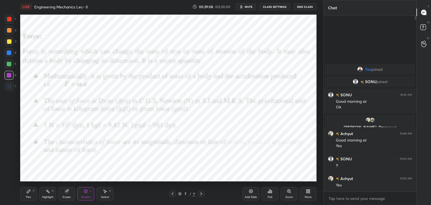
click at [9, 19] on div at bounding box center [9, 19] width 4 height 4
click at [307, 191] on icon at bounding box center [308, 191] width 4 height 4
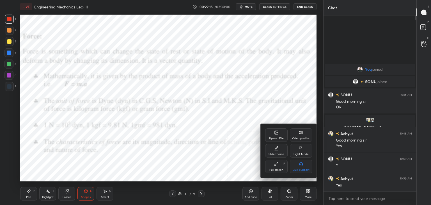
click at [280, 133] on div "Upload File" at bounding box center [276, 134] width 22 height 13
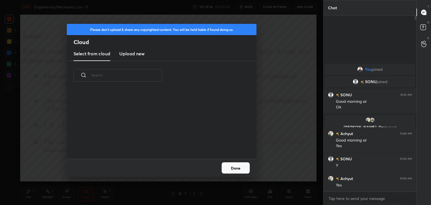
scroll to position [42, 180]
drag, startPoint x: 128, startPoint y: 54, endPoint x: 131, endPoint y: 59, distance: 5.6
click at [128, 54] on h3 "Upload new" at bounding box center [131, 53] width 25 height 7
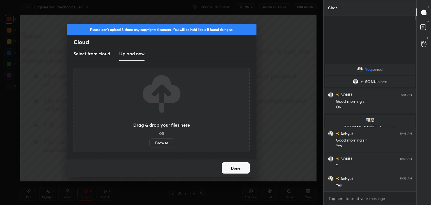
click at [158, 143] on label "Browse" at bounding box center [161, 142] width 25 height 9
click at [149, 143] on input "Browse" at bounding box center [149, 142] width 0 height 9
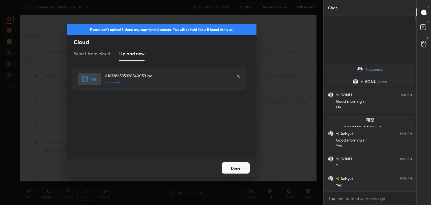
drag, startPoint x: 237, startPoint y: 168, endPoint x: 235, endPoint y: 167, distance: 2.9
click at [237, 168] on button "Done" at bounding box center [235, 167] width 28 height 11
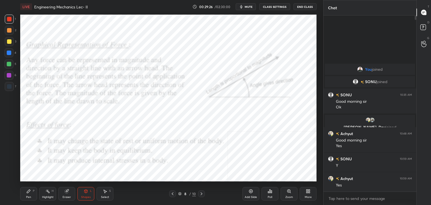
drag, startPoint x: 171, startPoint y: 192, endPoint x: 168, endPoint y: 190, distance: 3.4
click at [172, 192] on icon at bounding box center [172, 193] width 4 height 4
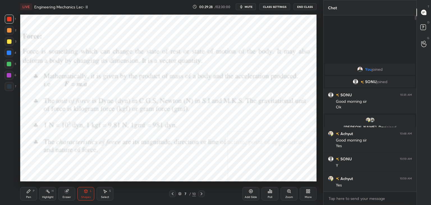
drag, startPoint x: 50, startPoint y: 191, endPoint x: 50, endPoint y: 189, distance: 2.8
click at [50, 191] on div "Highlight H" at bounding box center [47, 193] width 17 height 13
drag, startPoint x: 87, startPoint y: 195, endPoint x: 86, endPoint y: 192, distance: 3.8
click at [87, 195] on div "Shapes" at bounding box center [86, 196] width 10 height 3
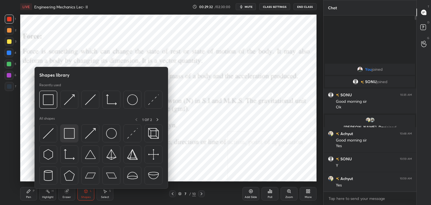
click at [68, 139] on div at bounding box center [69, 133] width 18 height 18
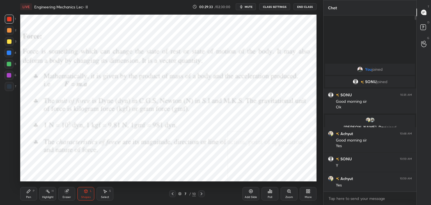
drag, startPoint x: 9, startPoint y: 76, endPoint x: 19, endPoint y: 69, distance: 12.5
click at [9, 75] on div at bounding box center [9, 75] width 4 height 4
drag, startPoint x: 50, startPoint y: 194, endPoint x: 50, endPoint y: 188, distance: 6.4
click at [51, 193] on div "Highlight H" at bounding box center [47, 193] width 17 height 13
drag, startPoint x: 83, startPoint y: 193, endPoint x: 82, endPoint y: 190, distance: 3.6
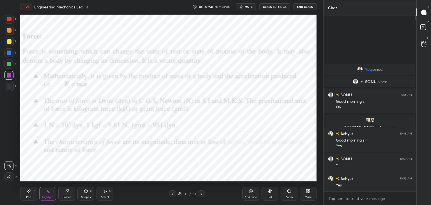
click at [84, 192] on icon at bounding box center [86, 191] width 4 height 4
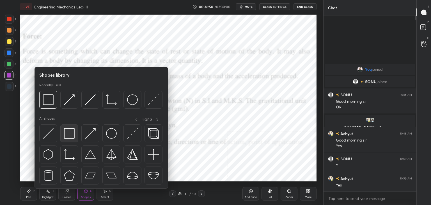
click at [68, 129] on img at bounding box center [69, 133] width 11 height 11
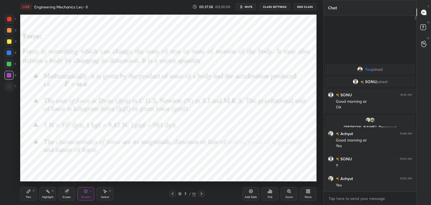
drag, startPoint x: 47, startPoint y: 191, endPoint x: 52, endPoint y: 182, distance: 10.3
click at [47, 191] on icon at bounding box center [47, 191] width 4 height 4
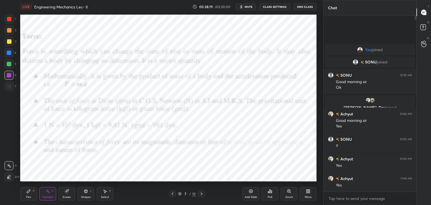
click at [202, 192] on icon at bounding box center [201, 193] width 4 height 4
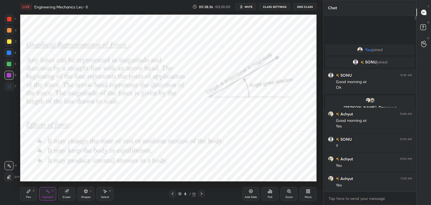
drag, startPoint x: 10, startPoint y: 17, endPoint x: 13, endPoint y: 18, distance: 3.5
click at [10, 17] on div at bounding box center [9, 19] width 4 height 4
click at [87, 190] on icon at bounding box center [86, 191] width 4 height 4
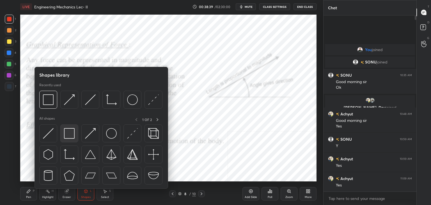
click at [66, 133] on img at bounding box center [69, 133] width 11 height 11
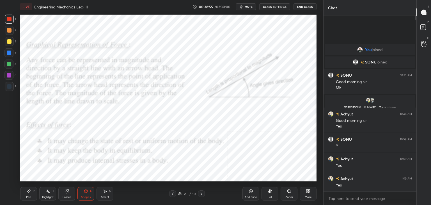
click at [6, 77] on div at bounding box center [8, 75] width 9 height 9
click at [8, 52] on div at bounding box center [9, 52] width 4 height 4
click at [11, 17] on div at bounding box center [9, 19] width 4 height 4
drag, startPoint x: 8, startPoint y: 75, endPoint x: 15, endPoint y: 88, distance: 14.7
click at [8, 75] on div at bounding box center [9, 75] width 4 height 4
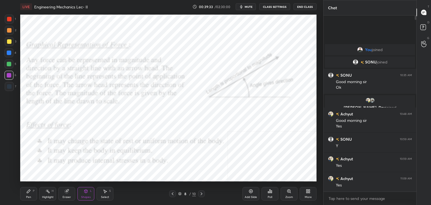
click at [52, 197] on div "Highlight" at bounding box center [47, 196] width 11 height 3
drag, startPoint x: 82, startPoint y: 197, endPoint x: 83, endPoint y: 189, distance: 7.9
click at [82, 196] on div "Shapes" at bounding box center [86, 196] width 10 height 3
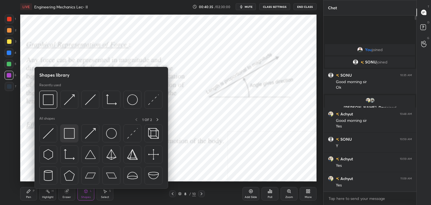
click at [64, 135] on img at bounding box center [69, 133] width 11 height 11
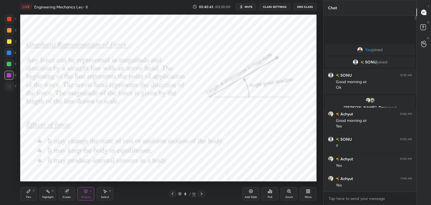
click at [46, 191] on circle at bounding box center [46, 191] width 1 height 1
click at [201, 193] on icon at bounding box center [201, 193] width 4 height 4
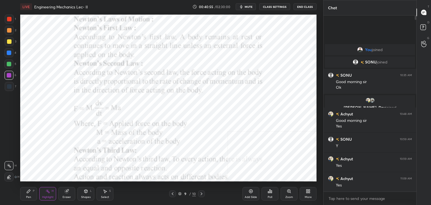
click at [173, 192] on icon at bounding box center [173, 193] width 2 height 3
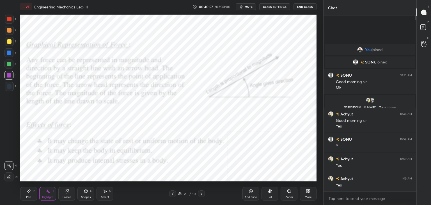
click at [172, 193] on icon at bounding box center [172, 193] width 4 height 4
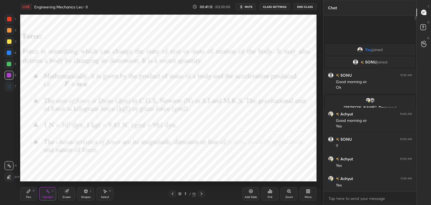
click at [200, 192] on icon at bounding box center [201, 193] width 4 height 4
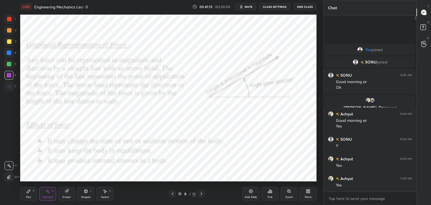
click at [200, 191] on icon at bounding box center [201, 193] width 4 height 4
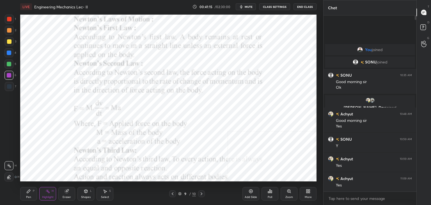
click at [172, 194] on icon at bounding box center [173, 193] width 2 height 3
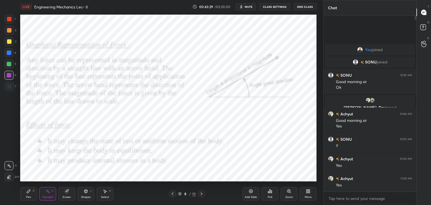
click at [201, 193] on icon at bounding box center [201, 193] width 2 height 3
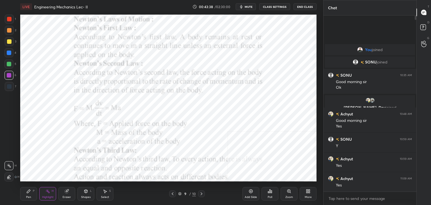
click at [86, 192] on icon at bounding box center [86, 191] width 4 height 4
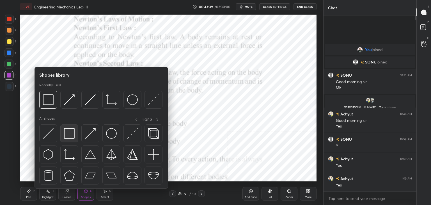
click at [71, 136] on img at bounding box center [69, 133] width 11 height 11
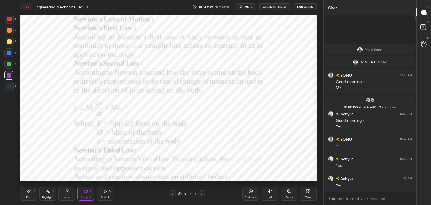
drag, startPoint x: 8, startPoint y: 18, endPoint x: 12, endPoint y: 17, distance: 3.8
click at [9, 17] on div at bounding box center [9, 19] width 4 height 4
click at [8, 52] on div at bounding box center [9, 52] width 4 height 4
click at [48, 192] on icon at bounding box center [47, 191] width 4 height 4
drag, startPoint x: 84, startPoint y: 194, endPoint x: 82, endPoint y: 192, distance: 3.0
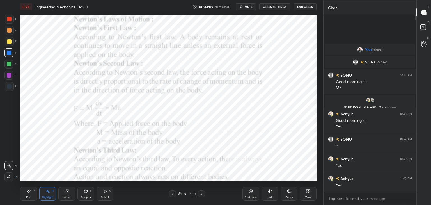
click at [84, 193] on div "Shapes L" at bounding box center [85, 193] width 17 height 13
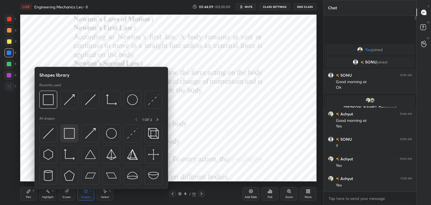
click at [70, 133] on img at bounding box center [69, 133] width 11 height 11
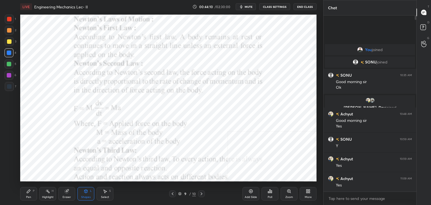
drag, startPoint x: 10, startPoint y: 73, endPoint x: 17, endPoint y: 70, distance: 8.4
click at [10, 73] on div at bounding box center [9, 75] width 4 height 4
drag, startPoint x: 201, startPoint y: 193, endPoint x: 200, endPoint y: 189, distance: 4.6
click at [200, 193] on icon at bounding box center [201, 193] width 4 height 4
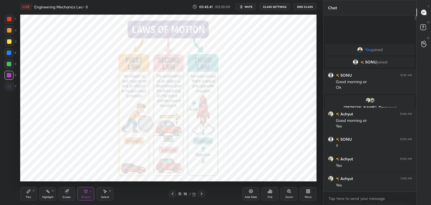
drag, startPoint x: 9, startPoint y: 22, endPoint x: 17, endPoint y: 22, distance: 8.4
click at [9, 22] on div at bounding box center [9, 19] width 9 height 9
click at [10, 73] on div at bounding box center [9, 75] width 4 height 4
drag, startPoint x: 171, startPoint y: 192, endPoint x: 159, endPoint y: 182, distance: 15.9
click at [171, 193] on icon at bounding box center [172, 193] width 4 height 4
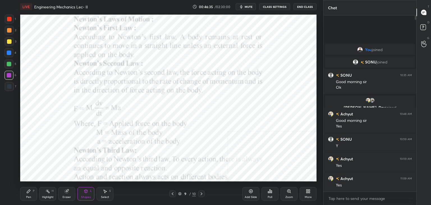
click at [29, 195] on div "Pen P" at bounding box center [28, 193] width 17 height 13
drag, startPoint x: 44, startPoint y: 197, endPoint x: 39, endPoint y: 198, distance: 4.6
click at [44, 197] on div "Highlight" at bounding box center [47, 196] width 11 height 3
drag, startPoint x: 29, startPoint y: 193, endPoint x: 32, endPoint y: 188, distance: 5.8
click at [29, 193] on icon at bounding box center [28, 191] width 4 height 4
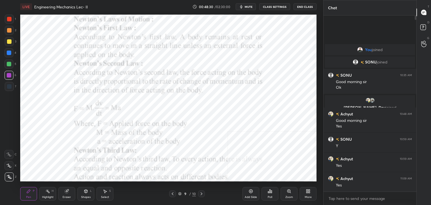
click at [105, 191] on icon at bounding box center [105, 191] width 3 height 3
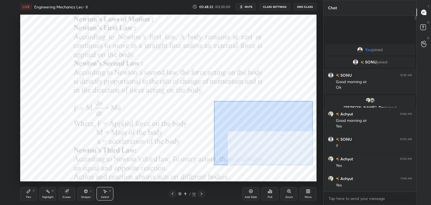
drag, startPoint x: 223, startPoint y: 112, endPoint x: 311, endPoint y: 161, distance: 100.5
click at [312, 164] on div "0 ° Undo Copy Duplicate Duplicate to new slide Delete" at bounding box center [168, 98] width 296 height 167
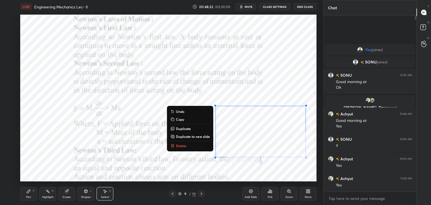
click at [183, 145] on p "Delete" at bounding box center [181, 145] width 10 height 4
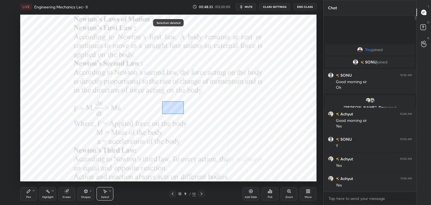
drag, startPoint x: 162, startPoint y: 101, endPoint x: 184, endPoint y: 114, distance: 25.7
click at [184, 114] on div "0 ° Undo Copy Duplicate Duplicate to new slide Delete" at bounding box center [168, 98] width 296 height 167
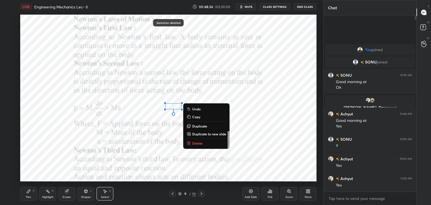
click at [199, 144] on p "Delete" at bounding box center [197, 143] width 10 height 4
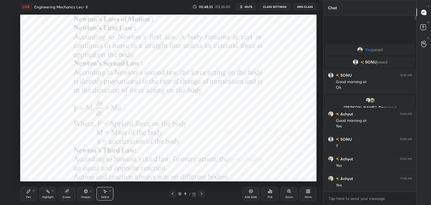
click at [49, 190] on icon at bounding box center [47, 191] width 4 height 4
drag, startPoint x: 83, startPoint y: 195, endPoint x: 84, endPoint y: 190, distance: 5.8
click at [83, 195] on div "Shapes" at bounding box center [86, 196] width 10 height 3
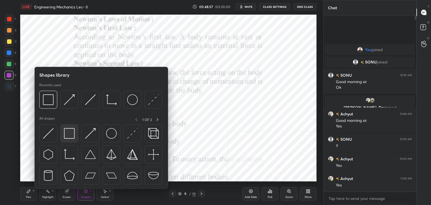
click at [74, 139] on div at bounding box center [69, 133] width 18 height 18
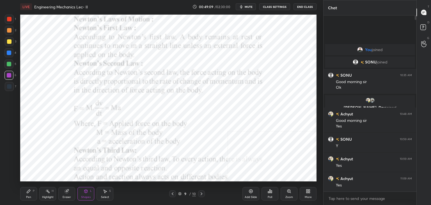
click at [201, 192] on icon at bounding box center [201, 193] width 4 height 4
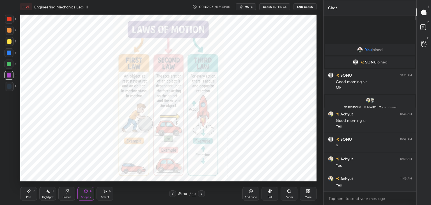
click at [66, 192] on icon at bounding box center [67, 191] width 4 height 4
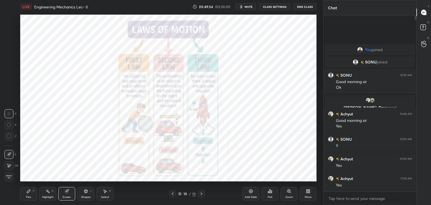
click at [46, 192] on icon at bounding box center [47, 191] width 4 height 4
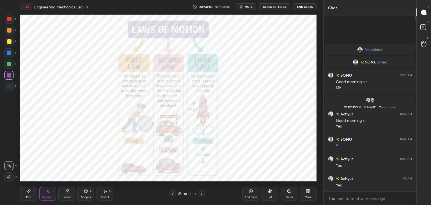
click at [173, 193] on icon at bounding box center [172, 193] width 4 height 4
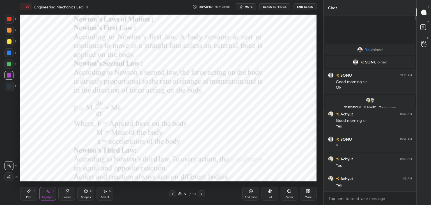
click at [172, 194] on icon at bounding box center [172, 193] width 4 height 4
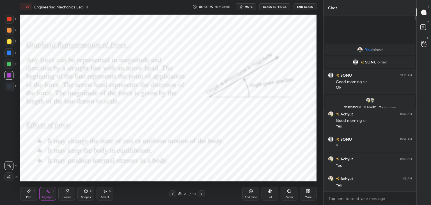
click at [201, 194] on icon at bounding box center [201, 193] width 4 height 4
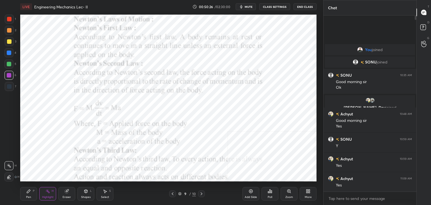
click at [171, 194] on icon at bounding box center [172, 193] width 4 height 4
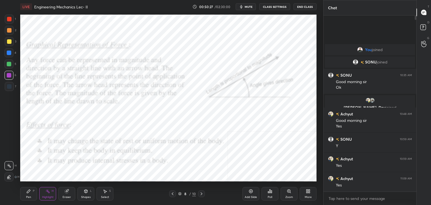
click at [172, 194] on icon at bounding box center [172, 193] width 4 height 4
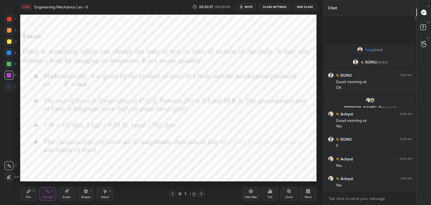
click at [172, 194] on icon at bounding box center [172, 193] width 4 height 4
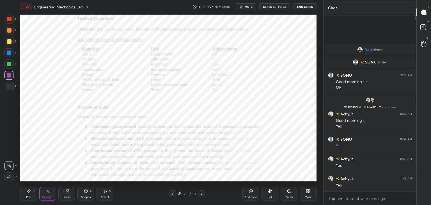
click at [172, 194] on icon at bounding box center [172, 193] width 4 height 4
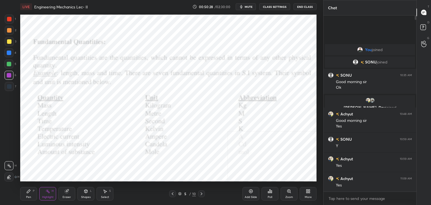
click at [172, 194] on icon at bounding box center [173, 193] width 2 height 3
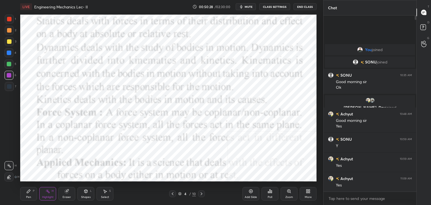
click at [172, 194] on icon at bounding box center [173, 193] width 2 height 3
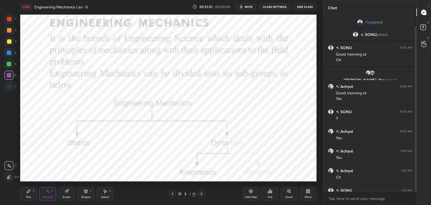
scroll to position [12, 0]
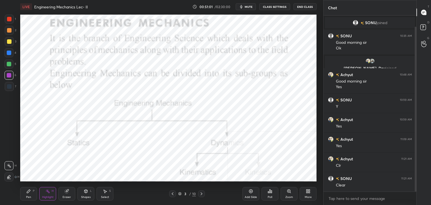
drag, startPoint x: 415, startPoint y: 111, endPoint x: 415, endPoint y: 116, distance: 4.8
click at [415, 116] on div at bounding box center [415, 109] width 2 height 165
drag, startPoint x: 200, startPoint y: 192, endPoint x: 203, endPoint y: 192, distance: 2.8
click at [200, 192] on icon at bounding box center [201, 193] width 4 height 4
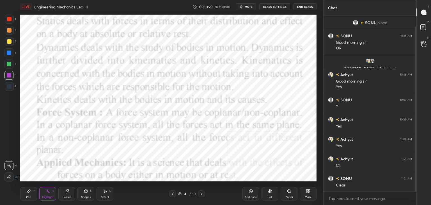
click at [201, 193] on icon at bounding box center [201, 193] width 4 height 4
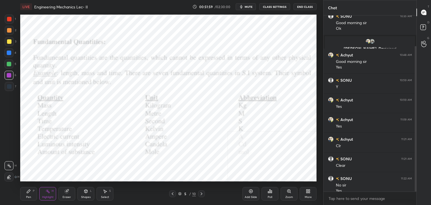
scroll to position [37, 0]
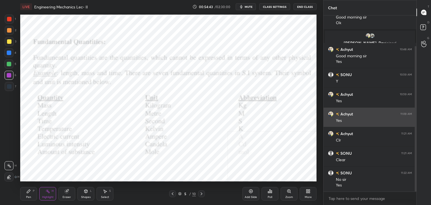
drag, startPoint x: 415, startPoint y: 125, endPoint x: 406, endPoint y: 121, distance: 9.6
click at [414, 128] on div at bounding box center [415, 118] width 2 height 145
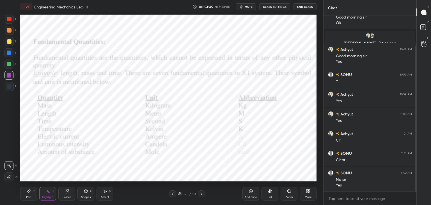
click at [201, 193] on icon at bounding box center [201, 193] width 4 height 4
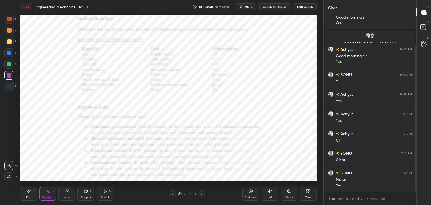
click at [173, 193] on icon at bounding box center [172, 193] width 4 height 4
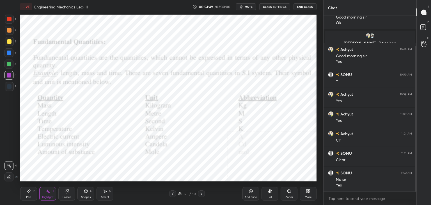
click at [46, 193] on icon at bounding box center [47, 191] width 4 height 4
click at [30, 194] on div "Pen P" at bounding box center [28, 193] width 17 height 13
click at [9, 29] on div at bounding box center [9, 30] width 4 height 4
drag, startPoint x: 104, startPoint y: 190, endPoint x: 105, endPoint y: 182, distance: 8.1
click at [105, 190] on icon at bounding box center [105, 191] width 4 height 4
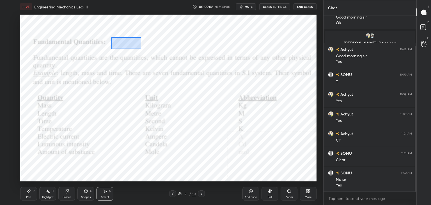
drag, startPoint x: 111, startPoint y: 37, endPoint x: 141, endPoint y: 49, distance: 32.4
click at [141, 49] on div "0 ° Undo Copy Duplicate Duplicate to new slide Delete" at bounding box center [168, 98] width 296 height 167
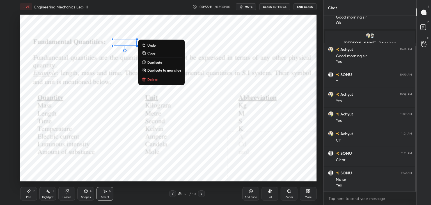
click at [155, 78] on p "Delete" at bounding box center [152, 79] width 10 height 4
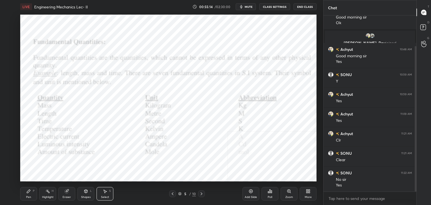
click at [50, 191] on div "Highlight H" at bounding box center [47, 193] width 17 height 13
click at [24, 195] on div "Pen P" at bounding box center [28, 193] width 17 height 13
click at [53, 193] on div "Highlight H" at bounding box center [47, 193] width 17 height 13
click at [200, 192] on icon at bounding box center [201, 193] width 4 height 4
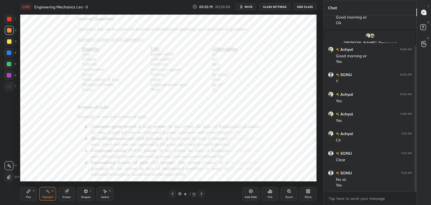
click at [293, 192] on div "Zoom" at bounding box center [288, 193] width 17 height 13
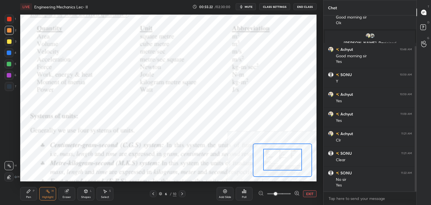
drag, startPoint x: 281, startPoint y: 154, endPoint x: 284, endPoint y: 149, distance: 5.6
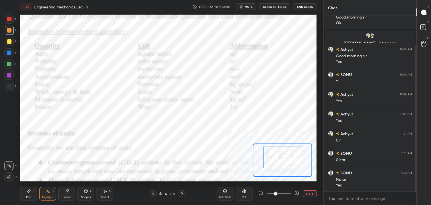
drag, startPoint x: 283, startPoint y: 149, endPoint x: 281, endPoint y: 146, distance: 4.0
click at [283, 148] on div at bounding box center [282, 157] width 39 height 22
click at [30, 192] on icon at bounding box center [28, 191] width 4 height 4
click at [64, 193] on div "Eraser" at bounding box center [66, 193] width 17 height 13
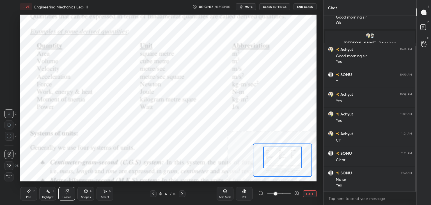
click at [46, 194] on div "Highlight H" at bounding box center [47, 193] width 17 height 13
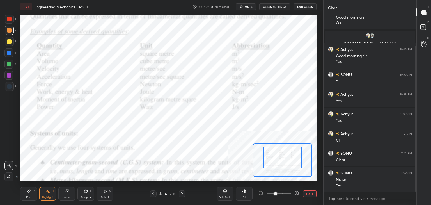
scroll to position [57, 0]
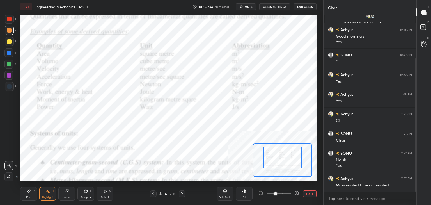
drag, startPoint x: 31, startPoint y: 191, endPoint x: 31, endPoint y: 182, distance: 8.7
click at [32, 190] on div "Pen P" at bounding box center [28, 193] width 17 height 13
click at [8, 73] on div at bounding box center [9, 75] width 4 height 4
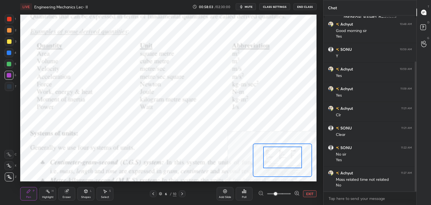
click at [104, 193] on icon at bounding box center [105, 191] width 4 height 4
click at [104, 192] on icon at bounding box center [105, 191] width 4 height 4
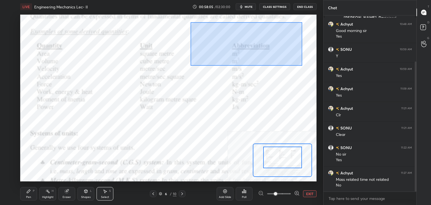
drag, startPoint x: 191, startPoint y: 23, endPoint x: 302, endPoint y: 66, distance: 118.3
click at [302, 66] on div "0 ° Undo Copy Duplicate Duplicate to new slide Delete" at bounding box center [166, 119] width 444 height 250
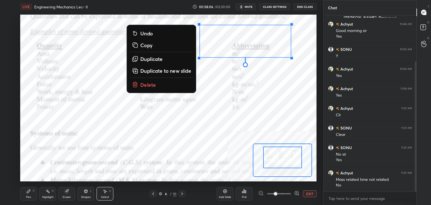
click at [158, 83] on button "Delete" at bounding box center [161, 84] width 63 height 10
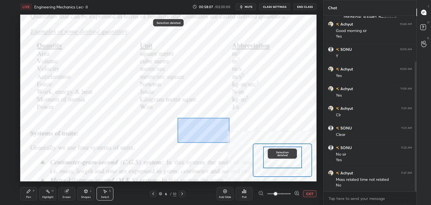
click at [253, 144] on div "0 ° Undo Copy Duplicate Duplicate to new slide Delete Selection deleted Setting…" at bounding box center [168, 98] width 296 height 167
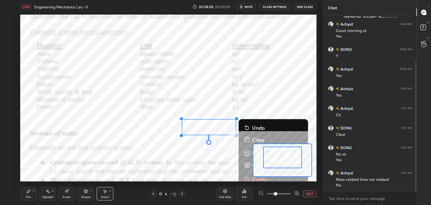
drag, startPoint x: 244, startPoint y: 175, endPoint x: 240, endPoint y: 176, distance: 4.6
click at [244, 175] on button "Delete" at bounding box center [273, 179] width 63 height 10
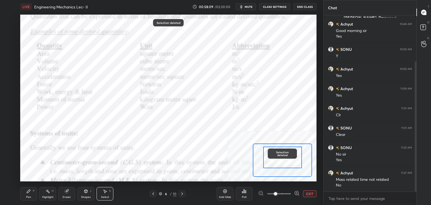
click at [48, 193] on icon at bounding box center [47, 191] width 4 height 4
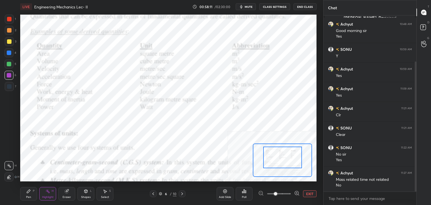
click at [67, 192] on icon at bounding box center [67, 191] width 4 height 4
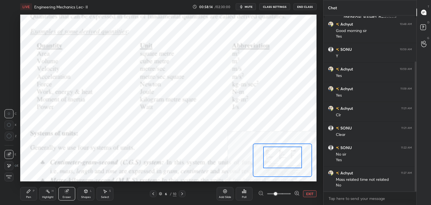
click at [24, 190] on div "Pen P" at bounding box center [28, 193] width 17 height 13
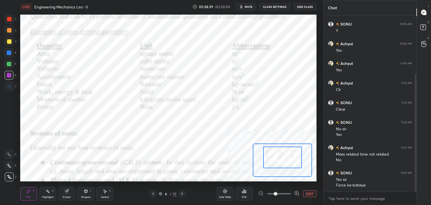
scroll to position [107, 0]
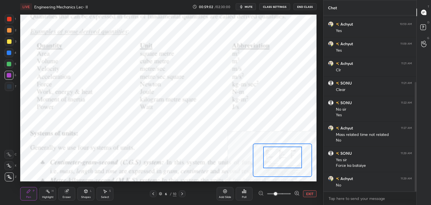
drag, startPoint x: 107, startPoint y: 192, endPoint x: 117, endPoint y: 182, distance: 13.9
click at [108, 191] on div "Select S" at bounding box center [104, 193] width 17 height 13
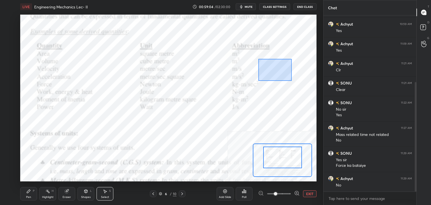
drag, startPoint x: 258, startPoint y: 59, endPoint x: 302, endPoint y: 83, distance: 49.9
click at [303, 83] on div "0 ° Undo Copy Duplicate Duplicate to new slide Delete" at bounding box center [166, 119] width 444 height 250
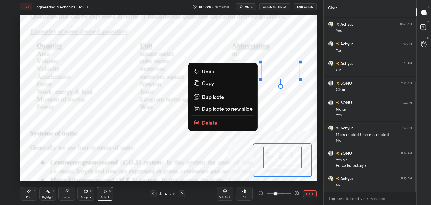
click at [212, 121] on p "Delete" at bounding box center [210, 122] width 16 height 7
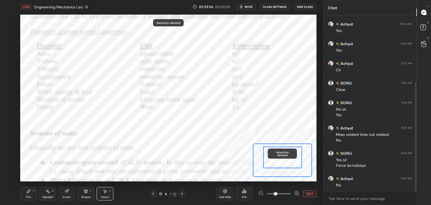
click at [33, 192] on div "Pen P" at bounding box center [28, 193] width 17 height 13
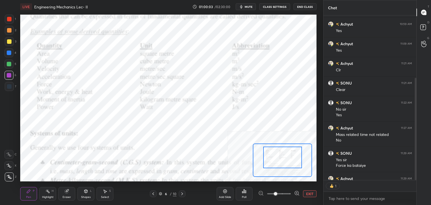
scroll to position [2, 2]
type textarea "x"
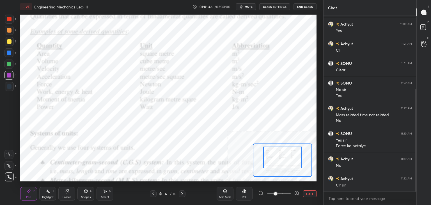
drag, startPoint x: 103, startPoint y: 193, endPoint x: 100, endPoint y: 182, distance: 11.7
click at [103, 193] on icon at bounding box center [105, 191] width 4 height 4
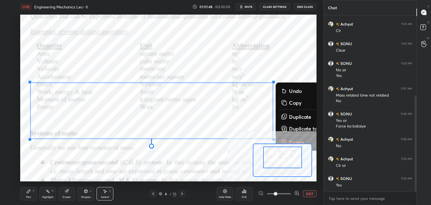
click at [290, 144] on div "0 ° Undo Copy Duplicate Duplicate to new slide Delete Setting up your live clas…" at bounding box center [168, 98] width 296 height 167
drag, startPoint x: 281, startPoint y: 139, endPoint x: 274, endPoint y: 136, distance: 7.7
click at [281, 139] on icon at bounding box center [283, 142] width 7 height 7
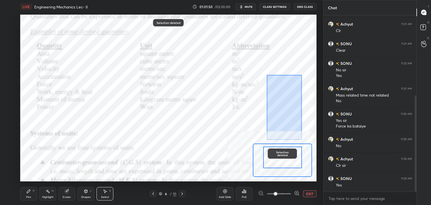
drag, startPoint x: 268, startPoint y: 84, endPoint x: 304, endPoint y: 136, distance: 62.6
click at [304, 139] on div "0 ° Undo Copy Duplicate Duplicate to new slide Delete" at bounding box center [166, 119] width 444 height 250
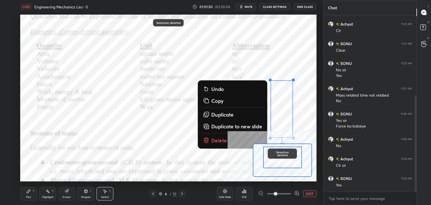
click at [218, 138] on p "Delete" at bounding box center [219, 140] width 16 height 7
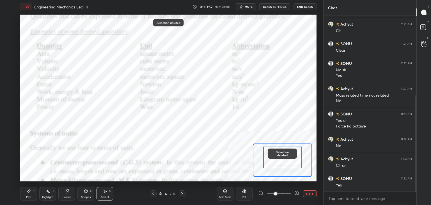
drag, startPoint x: 45, startPoint y: 195, endPoint x: 33, endPoint y: 193, distance: 11.9
click at [45, 195] on div "Highlight H" at bounding box center [47, 193] width 17 height 13
drag, startPoint x: 27, startPoint y: 192, endPoint x: 33, endPoint y: 189, distance: 6.6
click at [28, 192] on icon at bounding box center [28, 190] width 3 height 3
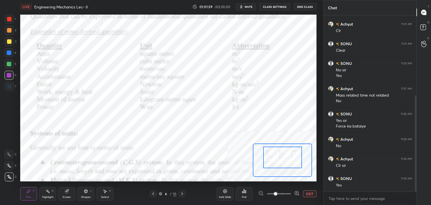
click at [48, 192] on icon at bounding box center [47, 191] width 4 height 4
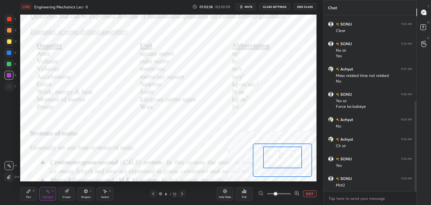
click at [9, 30] on div at bounding box center [9, 30] width 4 height 4
drag, startPoint x: 28, startPoint y: 195, endPoint x: 26, endPoint y: 192, distance: 3.6
click at [28, 195] on div "Pen P" at bounding box center [28, 193] width 17 height 13
click at [100, 194] on div "Select S" at bounding box center [104, 193] width 17 height 13
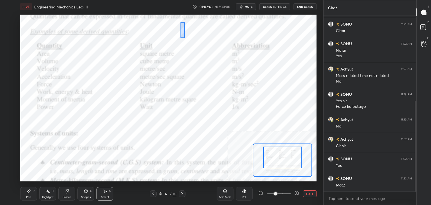
drag, startPoint x: 180, startPoint y: 25, endPoint x: 203, endPoint y: 49, distance: 33.1
click at [203, 50] on div "0 ° Undo Copy Duplicate Duplicate to new slide Delete" at bounding box center [166, 119] width 444 height 250
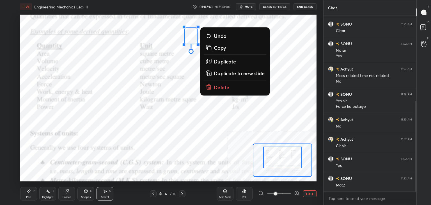
drag, startPoint x: 213, startPoint y: 88, endPoint x: 201, endPoint y: 89, distance: 11.6
click at [213, 87] on button "Delete" at bounding box center [235, 87] width 63 height 10
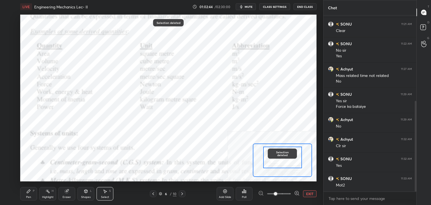
drag, startPoint x: 26, startPoint y: 192, endPoint x: 28, endPoint y: 190, distance: 2.9
click at [27, 192] on icon at bounding box center [28, 191] width 4 height 4
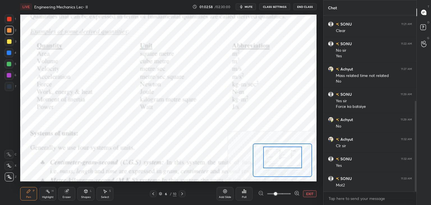
click at [9, 76] on div at bounding box center [9, 75] width 4 height 4
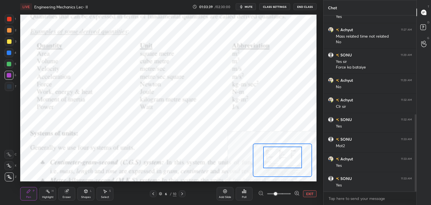
scroll to position [225, 0]
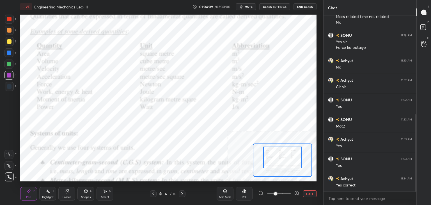
click at [110, 193] on div "Select S" at bounding box center [104, 193] width 17 height 13
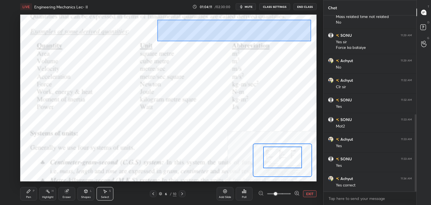
drag, startPoint x: 159, startPoint y: 21, endPoint x: 310, endPoint y: 41, distance: 152.4
click at [311, 41] on div "0 ° Undo Copy Duplicate Duplicate to new slide Delete" at bounding box center [166, 119] width 444 height 250
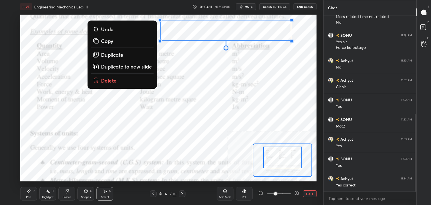
click at [113, 82] on p "Delete" at bounding box center [109, 80] width 16 height 7
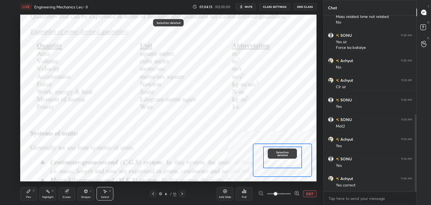
drag, startPoint x: 43, startPoint y: 195, endPoint x: 38, endPoint y: 194, distance: 5.1
click at [43, 194] on div "Highlight H" at bounding box center [47, 193] width 17 height 13
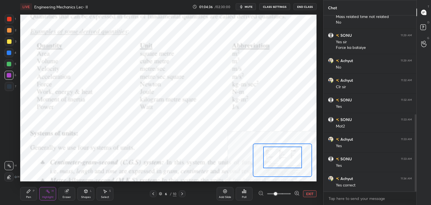
click at [153, 193] on icon at bounding box center [153, 193] width 4 height 4
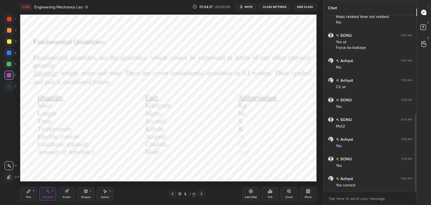
click at [153, 193] on div "5 / 10" at bounding box center [186, 193] width 111 height 7
click at [173, 193] on icon at bounding box center [172, 193] width 4 height 4
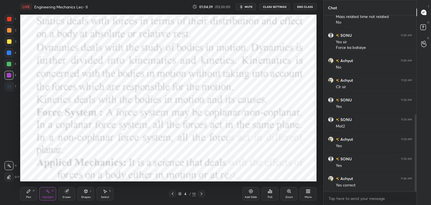
click at [173, 192] on icon at bounding box center [173, 193] width 2 height 3
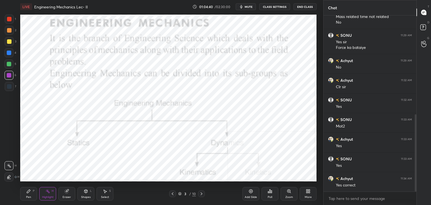
click at [202, 191] on icon at bounding box center [201, 193] width 4 height 4
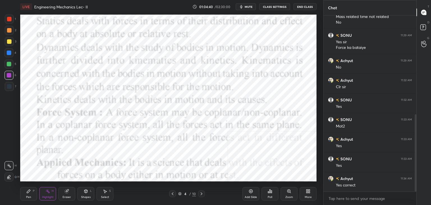
click at [201, 192] on icon at bounding box center [201, 193] width 4 height 4
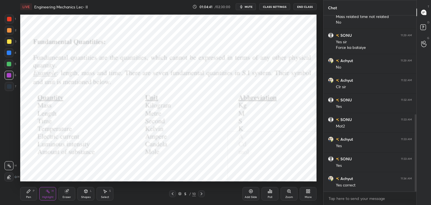
click at [201, 193] on icon at bounding box center [201, 193] width 2 height 3
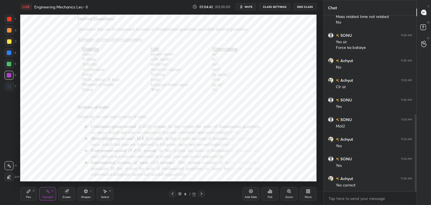
click at [201, 192] on icon at bounding box center [201, 193] width 4 height 4
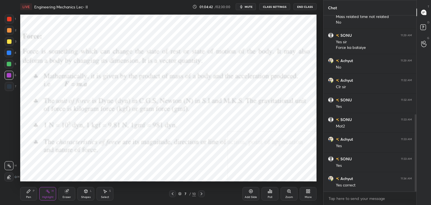
click at [200, 193] on icon at bounding box center [201, 193] width 4 height 4
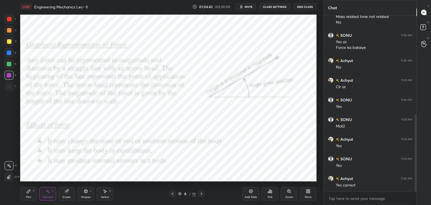
click at [200, 193] on icon at bounding box center [201, 193] width 4 height 4
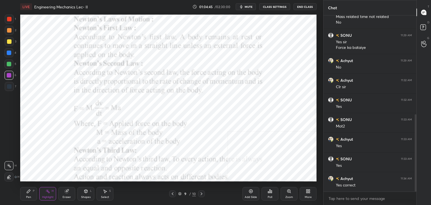
click at [200, 193] on icon at bounding box center [201, 193] width 4 height 4
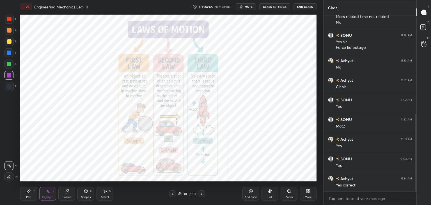
click at [201, 192] on icon at bounding box center [201, 193] width 2 height 3
click at [172, 194] on icon at bounding box center [172, 193] width 4 height 4
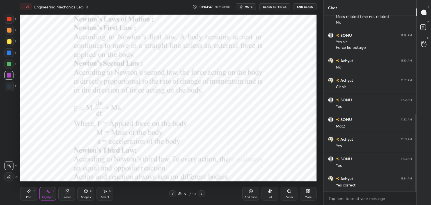
click at [172, 194] on icon at bounding box center [172, 193] width 4 height 4
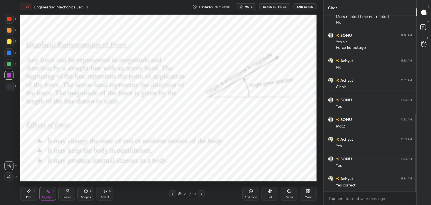
click at [172, 194] on icon at bounding box center [173, 193] width 2 height 3
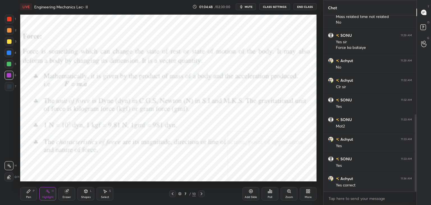
click at [173, 194] on icon at bounding box center [172, 193] width 4 height 4
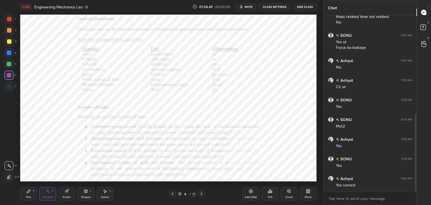
click at [173, 194] on icon at bounding box center [173, 193] width 2 height 3
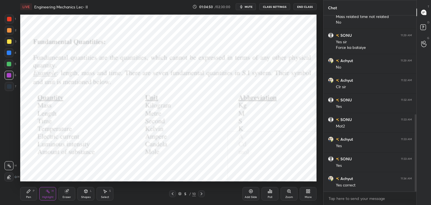
click at [201, 193] on icon at bounding box center [201, 193] width 2 height 3
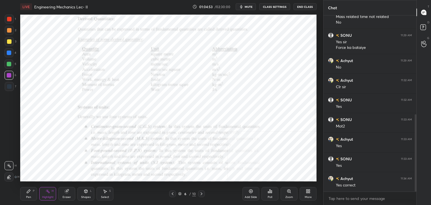
drag, startPoint x: 100, startPoint y: 192, endPoint x: 101, endPoint y: 183, distance: 8.9
click at [100, 192] on div "Select S" at bounding box center [104, 193] width 17 height 13
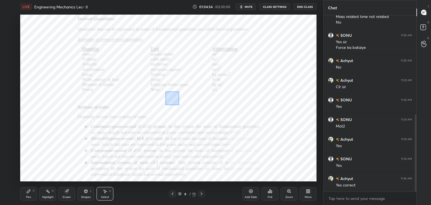
drag, startPoint x: 165, startPoint y: 91, endPoint x: 187, endPoint y: 107, distance: 26.5
click at [188, 107] on div "0 ° Undo Copy Duplicate Duplicate to new slide Delete" at bounding box center [168, 98] width 296 height 167
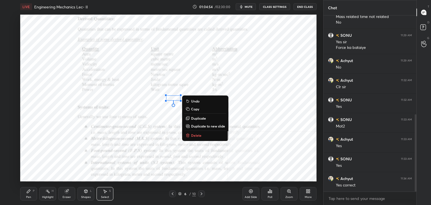
click at [194, 135] on p "Delete" at bounding box center [196, 135] width 10 height 4
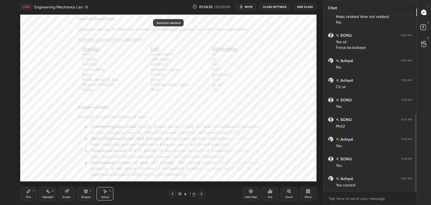
drag, startPoint x: 27, startPoint y: 195, endPoint x: 36, endPoint y: 184, distance: 14.3
click at [27, 195] on div "Pen" at bounding box center [28, 196] width 5 height 3
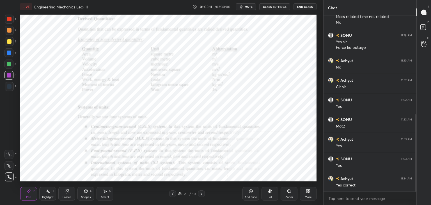
click at [103, 194] on div "Select S" at bounding box center [104, 193] width 17 height 13
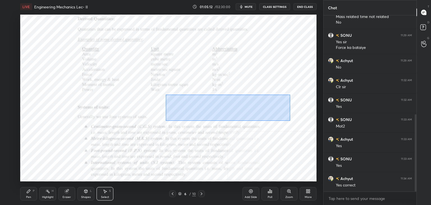
drag, startPoint x: 167, startPoint y: 94, endPoint x: 292, endPoint y: 119, distance: 127.5
click at [294, 120] on div "0 ° Undo Copy Duplicate Duplicate to new slide Delete" at bounding box center [168, 98] width 296 height 167
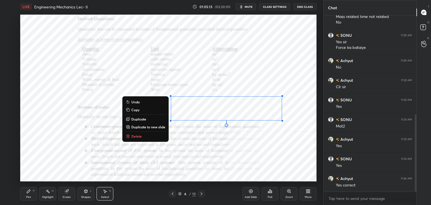
click at [149, 135] on button "Delete" at bounding box center [145, 136] width 42 height 7
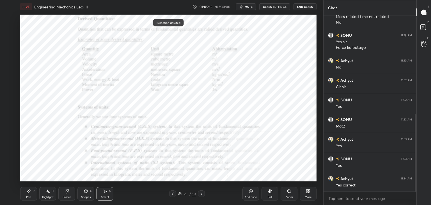
drag, startPoint x: 46, startPoint y: 194, endPoint x: 65, endPoint y: 181, distance: 22.9
click at [46, 194] on div "Highlight H" at bounding box center [47, 193] width 17 height 13
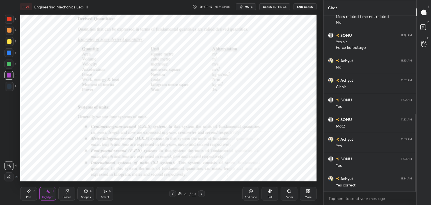
click at [201, 192] on icon at bounding box center [201, 193] width 4 height 4
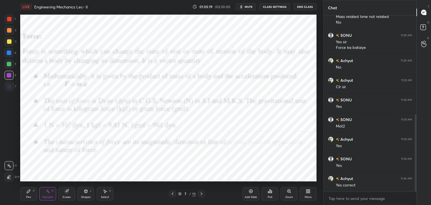
click at [170, 193] on icon at bounding box center [172, 193] width 4 height 4
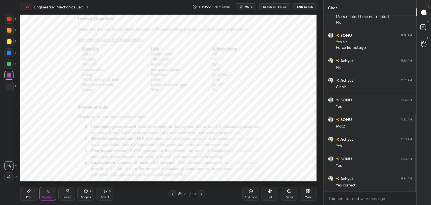
click at [172, 193] on icon at bounding box center [172, 193] width 4 height 4
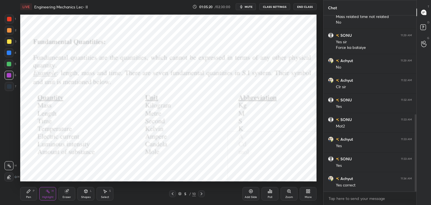
click at [172, 193] on icon at bounding box center [172, 193] width 4 height 4
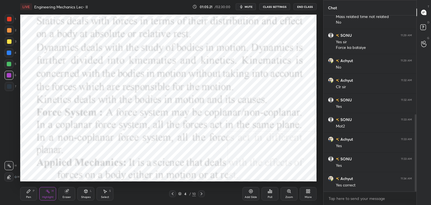
click at [202, 192] on icon at bounding box center [201, 193] width 4 height 4
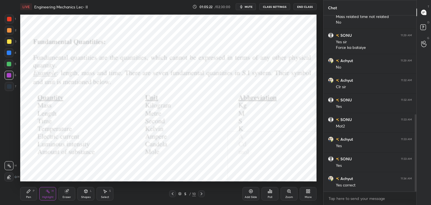
click at [202, 193] on icon at bounding box center [201, 193] width 4 height 4
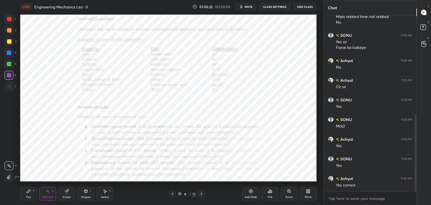
click at [203, 193] on icon at bounding box center [201, 193] width 4 height 4
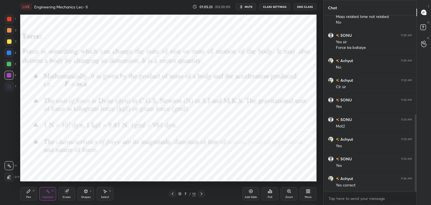
click at [203, 193] on icon at bounding box center [201, 193] width 4 height 4
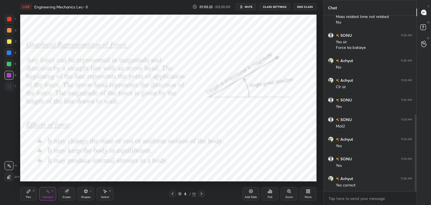
click at [203, 193] on div at bounding box center [201, 193] width 7 height 7
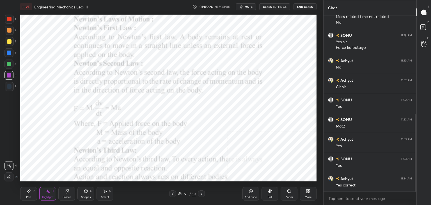
click at [172, 193] on icon at bounding box center [172, 193] width 4 height 4
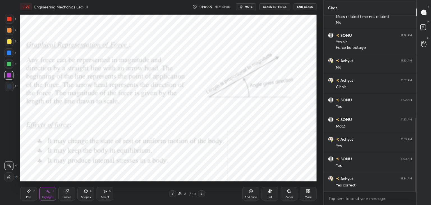
scroll to position [244, 0]
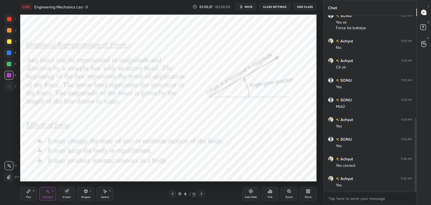
click at [310, 192] on div "More" at bounding box center [307, 193] width 17 height 13
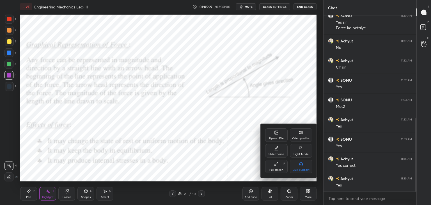
click at [276, 134] on icon at bounding box center [276, 132] width 4 height 4
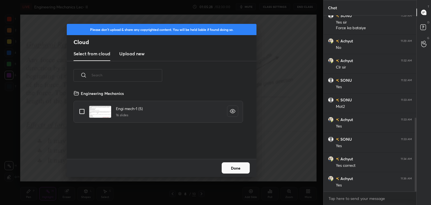
scroll to position [69, 180]
click at [130, 56] on h3 "Upload new" at bounding box center [131, 53] width 25 height 7
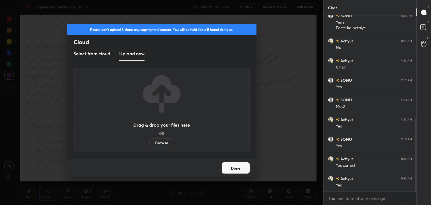
click at [157, 144] on label "Browse" at bounding box center [161, 142] width 25 height 9
click at [149, 144] on input "Browse" at bounding box center [149, 142] width 0 height 9
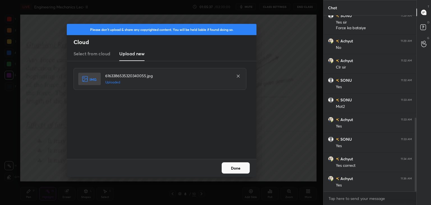
click at [235, 168] on button "Done" at bounding box center [235, 167] width 28 height 11
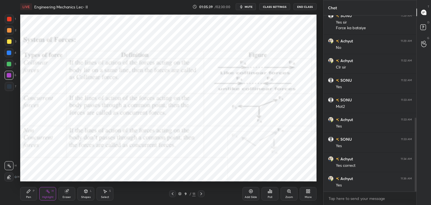
scroll to position [264, 0]
click at [200, 192] on icon at bounding box center [201, 193] width 4 height 4
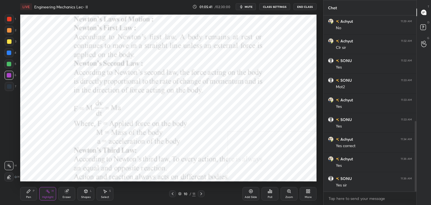
click at [201, 192] on icon at bounding box center [201, 193] width 4 height 4
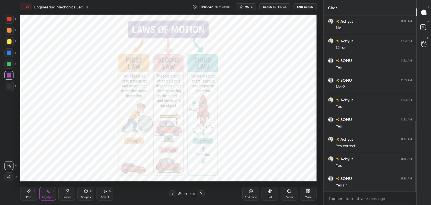
click at [201, 191] on icon at bounding box center [201, 193] width 4 height 4
click at [173, 192] on icon at bounding box center [172, 193] width 4 height 4
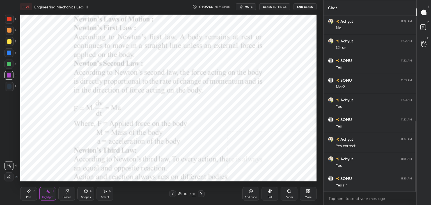
click at [172, 193] on icon at bounding box center [172, 193] width 4 height 4
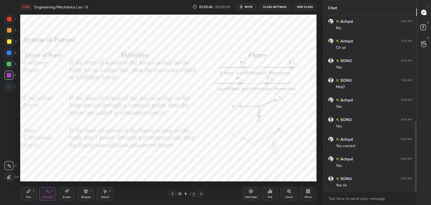
click at [308, 191] on icon at bounding box center [308, 191] width 4 height 4
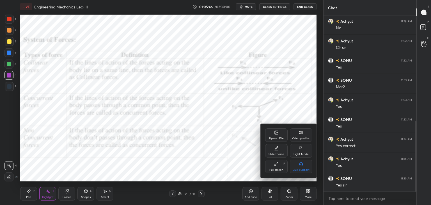
click at [275, 133] on icon at bounding box center [275, 132] width 3 height 3
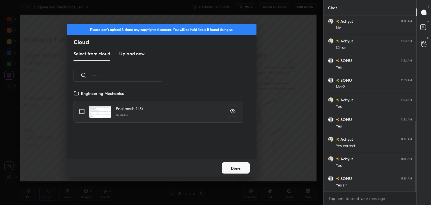
scroll to position [69, 180]
click at [131, 51] on h3 "Upload new" at bounding box center [131, 53] width 25 height 7
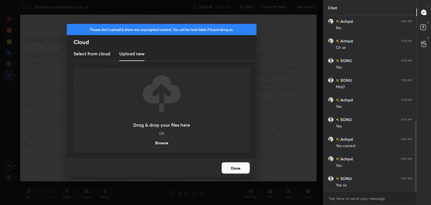
click at [165, 142] on label "Browse" at bounding box center [161, 142] width 25 height 9
click at [149, 142] on input "Browse" at bounding box center [149, 142] width 0 height 9
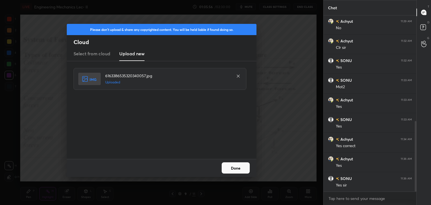
click at [235, 167] on button "Done" at bounding box center [235, 167] width 28 height 11
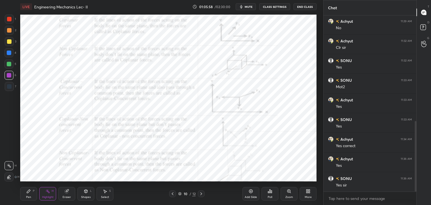
click at [172, 193] on icon at bounding box center [172, 193] width 4 height 4
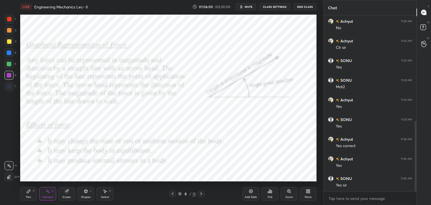
click at [172, 193] on icon at bounding box center [172, 193] width 4 height 4
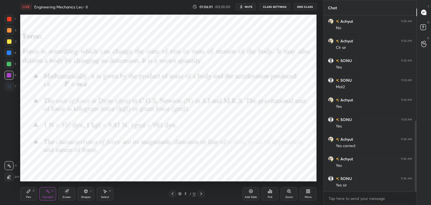
click at [173, 192] on icon at bounding box center [172, 193] width 4 height 4
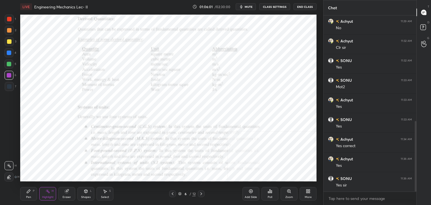
click at [200, 193] on icon at bounding box center [201, 193] width 4 height 4
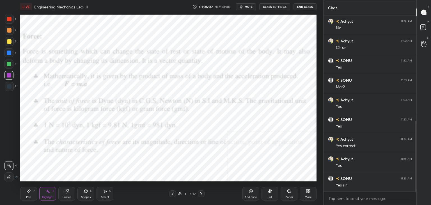
click at [201, 193] on icon at bounding box center [201, 193] width 2 height 3
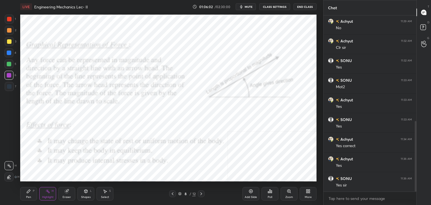
click at [201, 192] on icon at bounding box center [201, 193] width 4 height 4
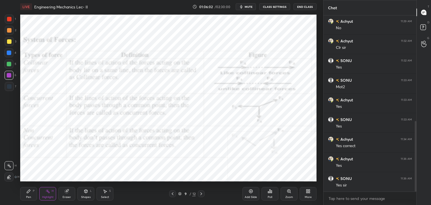
click at [201, 192] on icon at bounding box center [201, 193] width 4 height 4
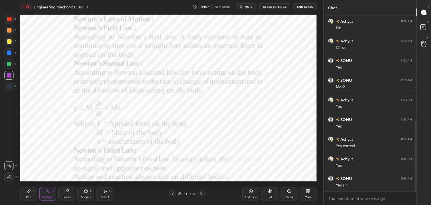
click at [199, 191] on div at bounding box center [201, 193] width 7 height 7
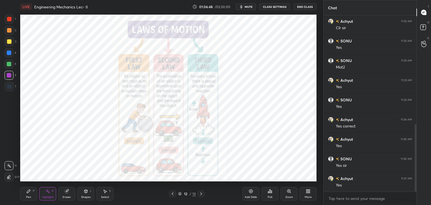
scroll to position [303, 0]
click at [173, 194] on icon at bounding box center [172, 193] width 4 height 4
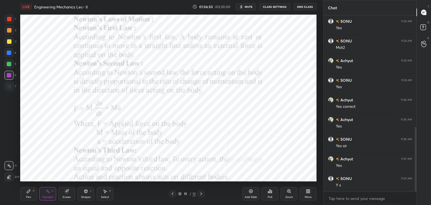
click at [173, 194] on icon at bounding box center [172, 193] width 4 height 4
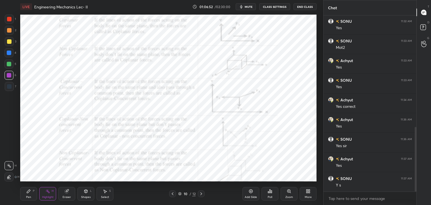
click at [172, 192] on icon at bounding box center [172, 193] width 4 height 4
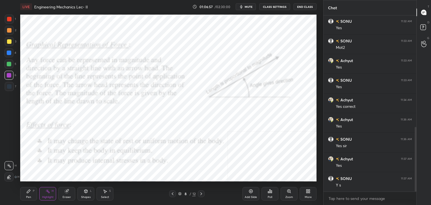
click at [202, 193] on icon at bounding box center [201, 193] width 4 height 4
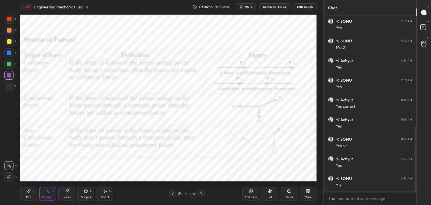
click at [86, 190] on icon at bounding box center [86, 191] width 4 height 4
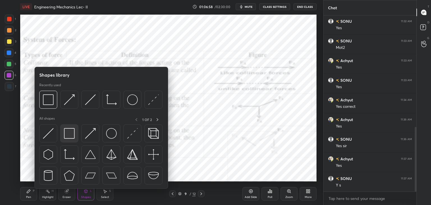
click at [64, 132] on img at bounding box center [69, 133] width 11 height 11
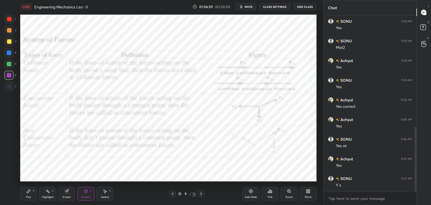
click at [9, 19] on div at bounding box center [9, 19] width 4 height 4
click at [51, 192] on div "Highlight H" at bounding box center [47, 193] width 17 height 13
click at [84, 190] on icon at bounding box center [86, 191] width 4 height 4
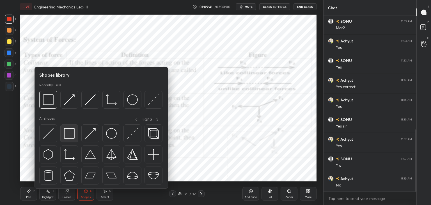
click at [66, 137] on img at bounding box center [69, 133] width 11 height 11
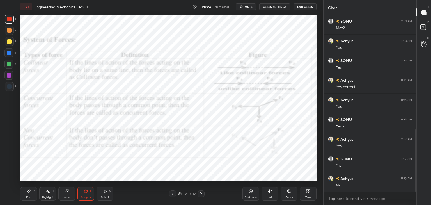
drag, startPoint x: 7, startPoint y: 73, endPoint x: 7, endPoint y: 77, distance: 4.0
click at [8, 73] on div at bounding box center [9, 75] width 4 height 4
click at [10, 20] on div at bounding box center [9, 19] width 4 height 4
drag, startPoint x: 9, startPoint y: 72, endPoint x: 4, endPoint y: 72, distance: 5.3
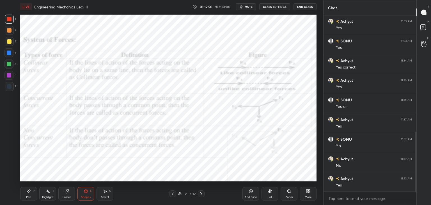
click at [9, 72] on div at bounding box center [8, 75] width 9 height 9
drag, startPoint x: 7, startPoint y: 17, endPoint x: 4, endPoint y: 21, distance: 4.9
click at [6, 19] on div at bounding box center [9, 19] width 9 height 9
click at [85, 193] on div "Shapes L" at bounding box center [85, 193] width 17 height 13
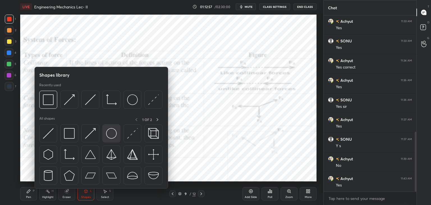
click at [114, 134] on img at bounding box center [111, 133] width 11 height 11
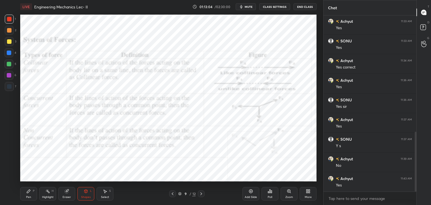
click at [47, 193] on div "Highlight H" at bounding box center [47, 193] width 17 height 13
click at [8, 75] on div at bounding box center [9, 75] width 4 height 4
click at [84, 191] on icon at bounding box center [86, 191] width 4 height 4
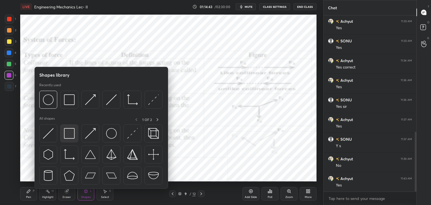
click at [66, 132] on img at bounding box center [69, 133] width 11 height 11
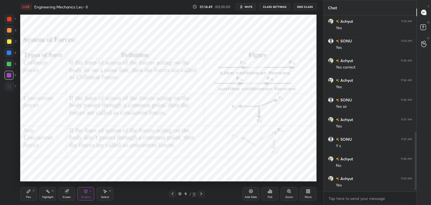
scroll to position [362, 0]
drag, startPoint x: 50, startPoint y: 195, endPoint x: 51, endPoint y: 182, distance: 12.9
click at [50, 194] on div "Highlight H" at bounding box center [47, 193] width 17 height 13
click at [199, 193] on icon at bounding box center [201, 193] width 4 height 4
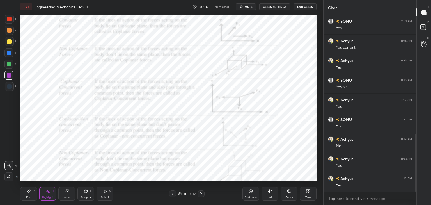
click at [172, 194] on icon at bounding box center [172, 193] width 4 height 4
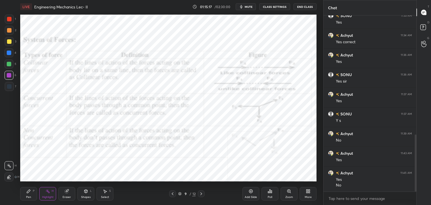
click at [202, 193] on icon at bounding box center [201, 193] width 4 height 4
click at [201, 193] on icon at bounding box center [201, 193] width 4 height 4
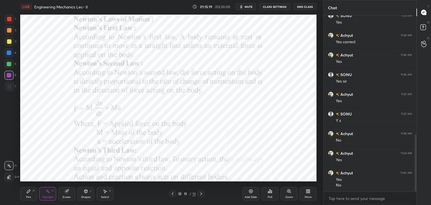
click at [172, 193] on icon at bounding box center [173, 193] width 2 height 3
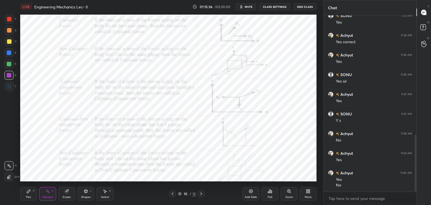
click at [86, 191] on icon at bounding box center [86, 191] width 4 height 4
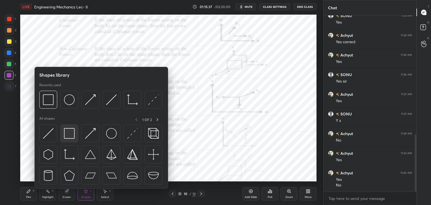
click at [67, 134] on img at bounding box center [69, 133] width 11 height 11
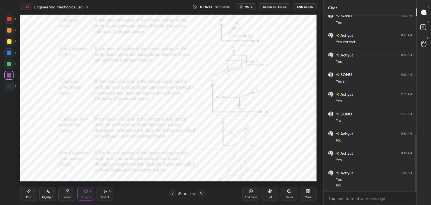
drag, startPoint x: 66, startPoint y: 193, endPoint x: 66, endPoint y: 184, distance: 9.8
click at [66, 193] on div "Eraser" at bounding box center [66, 193] width 17 height 13
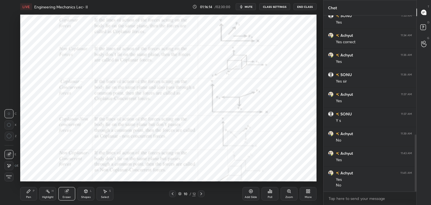
click at [87, 193] on icon at bounding box center [86, 191] width 4 height 4
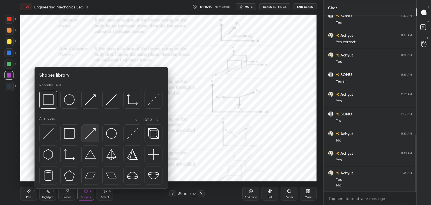
click at [93, 133] on img at bounding box center [90, 133] width 11 height 11
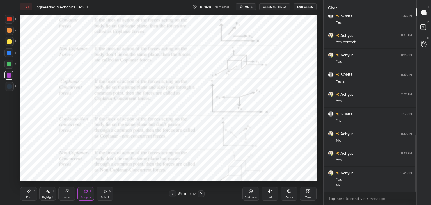
drag, startPoint x: 83, startPoint y: 196, endPoint x: 85, endPoint y: 188, distance: 8.0
click at [83, 196] on div "Shapes" at bounding box center [86, 196] width 10 height 3
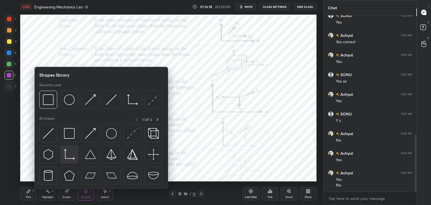
click at [63, 153] on div at bounding box center [69, 154] width 18 height 18
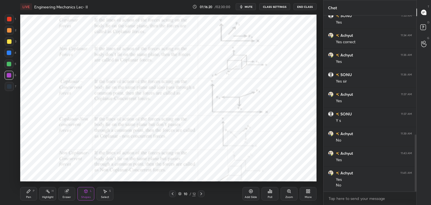
click at [84, 195] on div "Shapes" at bounding box center [86, 196] width 10 height 3
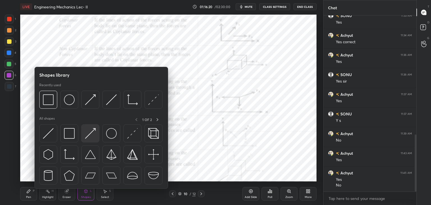
click at [87, 136] on img at bounding box center [90, 133] width 11 height 11
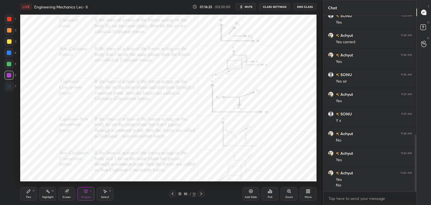
drag, startPoint x: 85, startPoint y: 195, endPoint x: 84, endPoint y: 189, distance: 5.5
click at [85, 194] on div "Shapes L" at bounding box center [85, 193] width 17 height 13
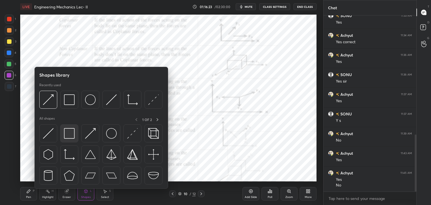
click at [72, 133] on img at bounding box center [69, 133] width 11 height 11
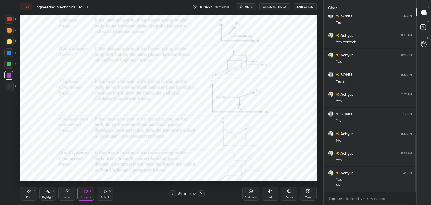
drag, startPoint x: 48, startPoint y: 196, endPoint x: 60, endPoint y: 182, distance: 18.1
click at [48, 195] on div "Highlight" at bounding box center [47, 196] width 11 height 3
click at [104, 195] on div "Select" at bounding box center [105, 196] width 8 height 3
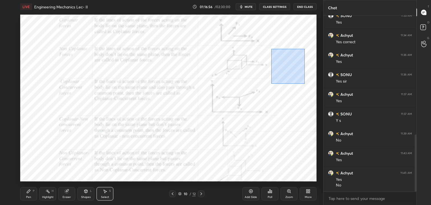
drag, startPoint x: 271, startPoint y: 50, endPoint x: 304, endPoint y: 84, distance: 47.8
click at [304, 84] on div "0 ° Undo Copy Duplicate Duplicate to new slide Delete" at bounding box center [168, 98] width 296 height 167
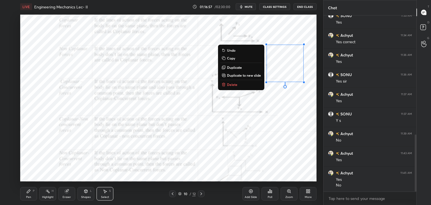
click at [232, 84] on p "Delete" at bounding box center [232, 84] width 10 height 4
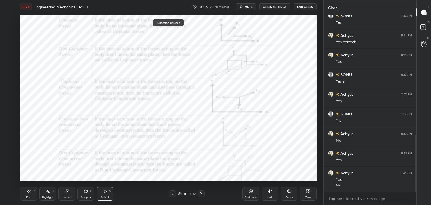
click at [46, 195] on div "Highlight" at bounding box center [47, 196] width 11 height 3
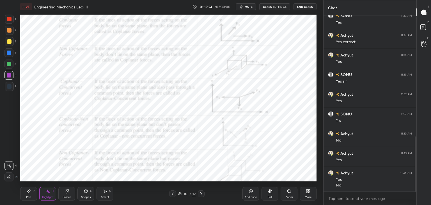
scroll to position [387, 0]
click at [271, 195] on div "Poll" at bounding box center [269, 196] width 4 height 3
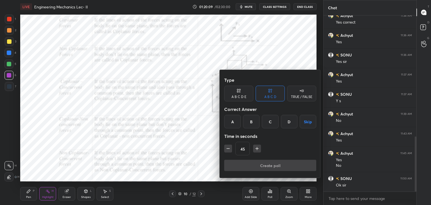
click at [258, 150] on icon "button" at bounding box center [257, 148] width 6 height 6
click at [258, 150] on icon "button" at bounding box center [260, 148] width 6 height 6
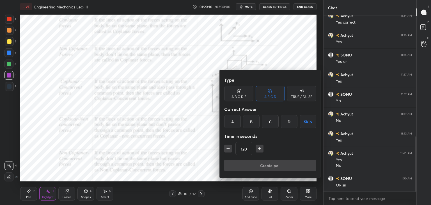
click at [258, 150] on icon "button" at bounding box center [260, 148] width 6 height 6
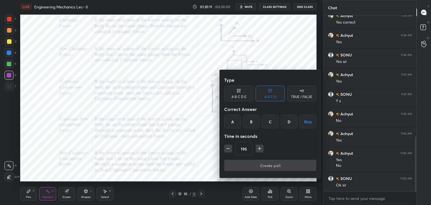
click at [258, 150] on icon "button" at bounding box center [260, 148] width 6 height 6
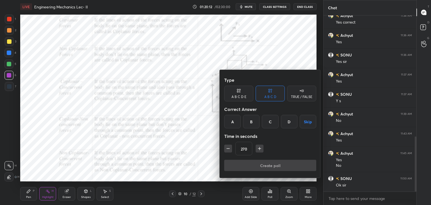
click at [258, 150] on icon "button" at bounding box center [260, 148] width 6 height 6
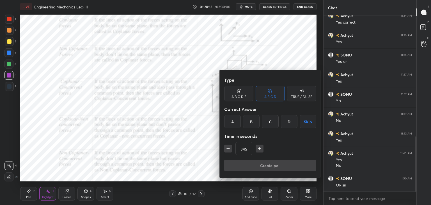
click at [258, 150] on icon "button" at bounding box center [260, 148] width 6 height 6
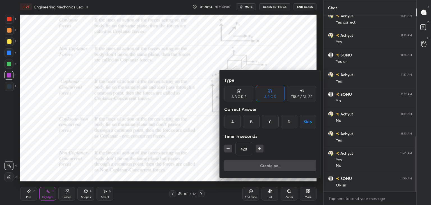
click at [258, 150] on icon "button" at bounding box center [260, 148] width 6 height 6
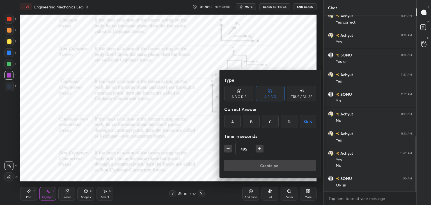
click at [258, 150] on icon "button" at bounding box center [260, 148] width 6 height 6
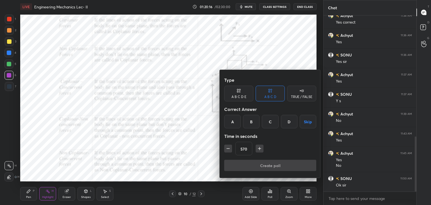
click at [258, 150] on icon "button" at bounding box center [260, 148] width 6 height 6
click at [227, 149] on icon "button" at bounding box center [228, 148] width 6 height 6
type input "600"
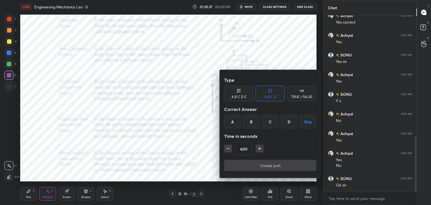
click at [305, 121] on button "Skip" at bounding box center [307, 121] width 17 height 13
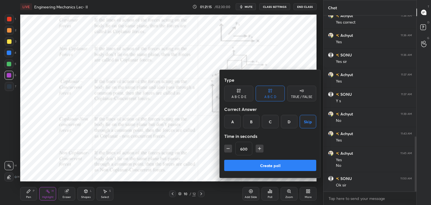
click at [287, 163] on button "Create poll" at bounding box center [270, 165] width 92 height 11
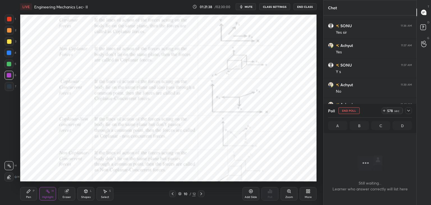
scroll to position [145, 91]
click at [408, 111] on icon at bounding box center [408, 110] width 4 height 4
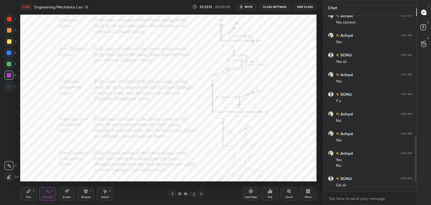
scroll to position [174, 91]
click at [309, 191] on icon at bounding box center [308, 191] width 1 height 1
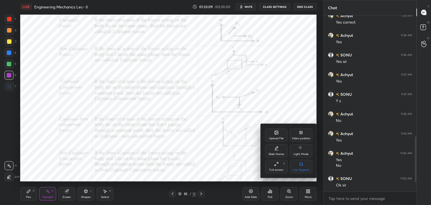
click at [198, 194] on div at bounding box center [215, 102] width 431 height 205
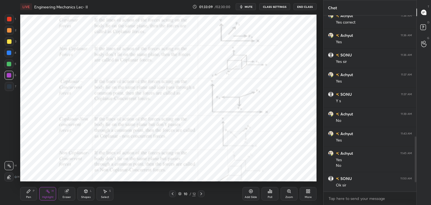
click at [200, 193] on icon at bounding box center [201, 193] width 4 height 4
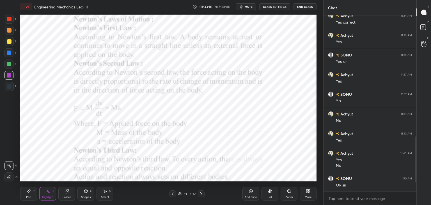
click at [201, 193] on icon at bounding box center [201, 193] width 4 height 4
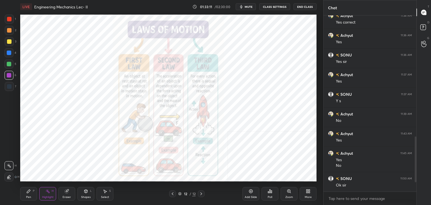
click at [201, 193] on icon at bounding box center [201, 193] width 2 height 3
click at [172, 192] on icon at bounding box center [172, 193] width 4 height 4
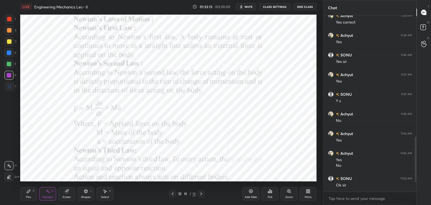
click at [171, 192] on icon at bounding box center [172, 193] width 4 height 4
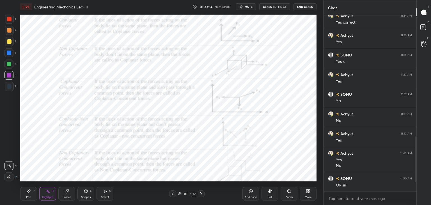
click at [171, 191] on icon at bounding box center [172, 193] width 4 height 4
click at [201, 191] on icon at bounding box center [201, 193] width 4 height 4
click at [203, 193] on icon at bounding box center [201, 193] width 4 height 4
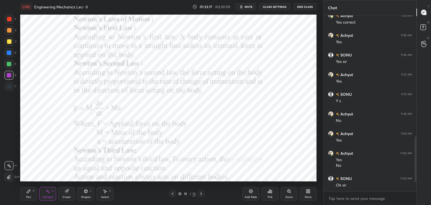
click at [200, 192] on icon at bounding box center [201, 193] width 2 height 3
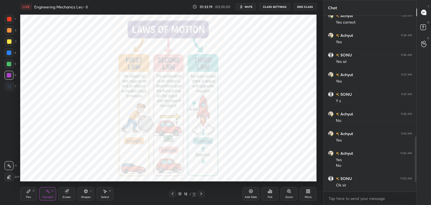
click at [307, 190] on icon at bounding box center [306, 189] width 1 height 1
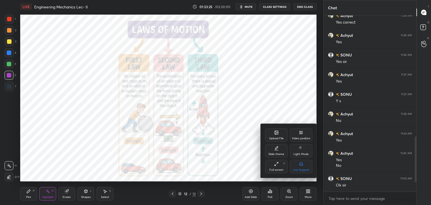
click at [278, 138] on div "Upload File" at bounding box center [276, 138] width 15 height 3
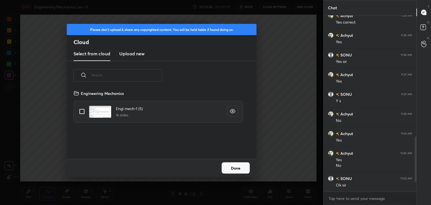
scroll to position [69, 180]
drag, startPoint x: 127, startPoint y: 54, endPoint x: 127, endPoint y: 59, distance: 4.5
click at [127, 55] on h3 "Upload new" at bounding box center [131, 53] width 25 height 7
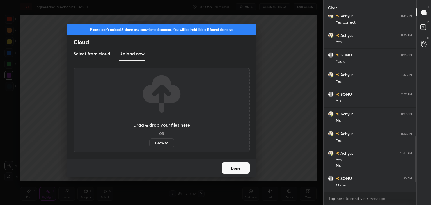
click at [159, 142] on label "Browse" at bounding box center [161, 142] width 25 height 9
click at [149, 142] on input "Browse" at bounding box center [149, 142] width 0 height 9
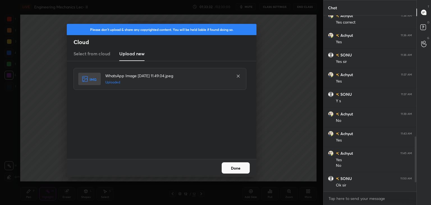
click at [236, 171] on button "Done" at bounding box center [235, 167] width 28 height 11
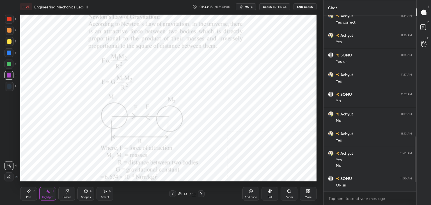
click at [87, 193] on div "Shapes L" at bounding box center [85, 193] width 17 height 13
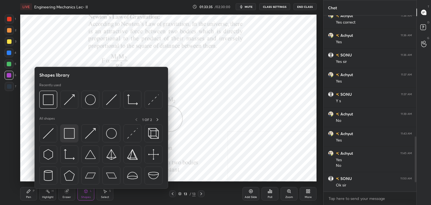
click at [65, 137] on img at bounding box center [69, 133] width 11 height 11
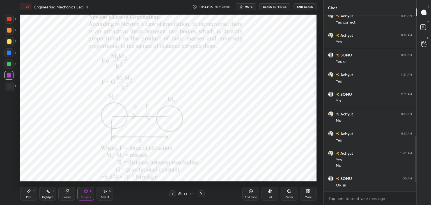
click at [10, 20] on div at bounding box center [9, 19] width 4 height 4
click at [9, 73] on div at bounding box center [9, 75] width 4 height 4
click at [50, 193] on div "Highlight H" at bounding box center [47, 193] width 17 height 13
click at [310, 192] on div "More" at bounding box center [307, 193] width 17 height 13
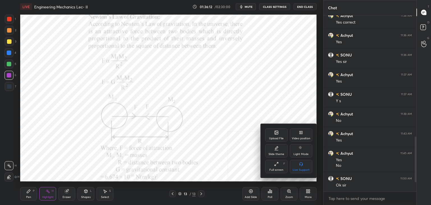
click at [272, 134] on div "Upload File" at bounding box center [276, 134] width 22 height 13
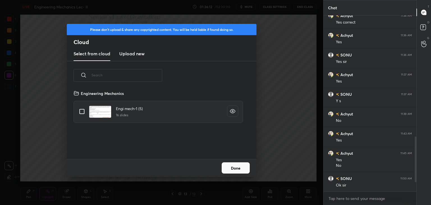
drag, startPoint x: 129, startPoint y: 54, endPoint x: 130, endPoint y: 58, distance: 4.0
click at [129, 54] on h3 "Upload new" at bounding box center [131, 53] width 25 height 7
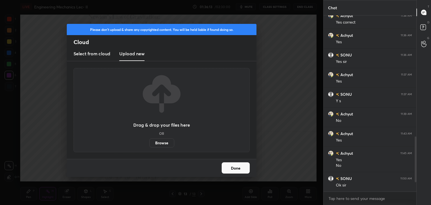
click at [158, 144] on label "Browse" at bounding box center [161, 142] width 25 height 9
click at [149, 144] on input "Browse" at bounding box center [149, 142] width 0 height 9
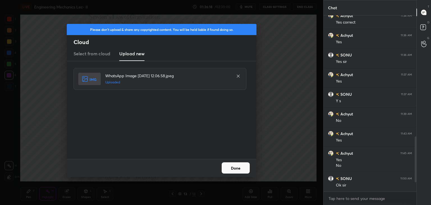
drag, startPoint x: 234, startPoint y: 164, endPoint x: 212, endPoint y: 168, distance: 21.8
click at [233, 164] on button "Done" at bounding box center [235, 167] width 28 height 11
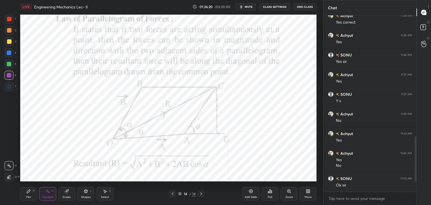
click at [308, 190] on icon at bounding box center [308, 191] width 4 height 4
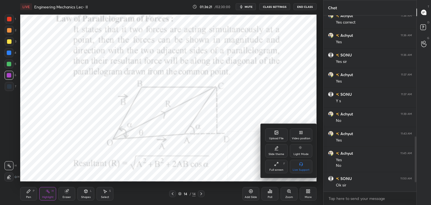
drag, startPoint x: 295, startPoint y: 135, endPoint x: 288, endPoint y: 143, distance: 10.3
click at [294, 136] on div "Video position" at bounding box center [301, 134] width 22 height 13
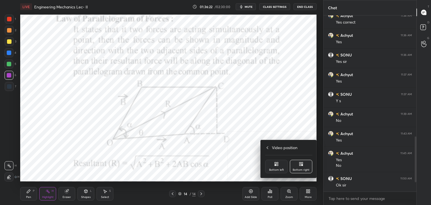
drag, startPoint x: 277, startPoint y: 164, endPoint x: 258, endPoint y: 166, distance: 19.5
click at [276, 164] on icon at bounding box center [276, 163] width 4 height 4
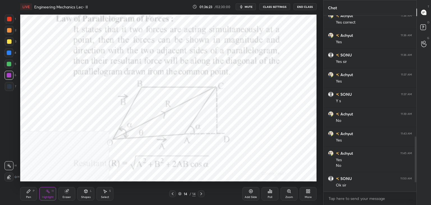
drag, startPoint x: 83, startPoint y: 193, endPoint x: 82, endPoint y: 190, distance: 3.1
click at [83, 193] on div "Shapes L" at bounding box center [85, 193] width 17 height 13
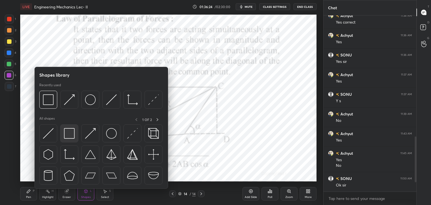
click at [61, 132] on div at bounding box center [69, 133] width 18 height 18
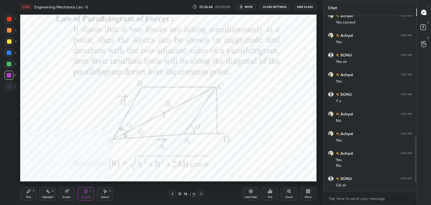
click at [308, 190] on icon at bounding box center [308, 189] width 1 height 1
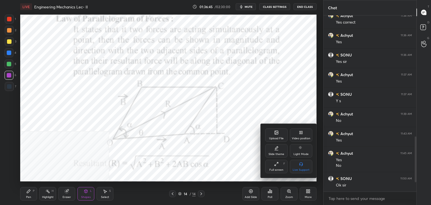
drag, startPoint x: 298, startPoint y: 138, endPoint x: 301, endPoint y: 151, distance: 12.9
click at [298, 139] on div "Video position" at bounding box center [301, 138] width 19 height 3
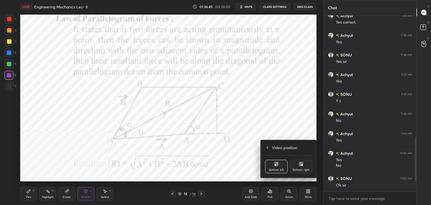
click at [299, 169] on div "Bottom right" at bounding box center [300, 169] width 17 height 3
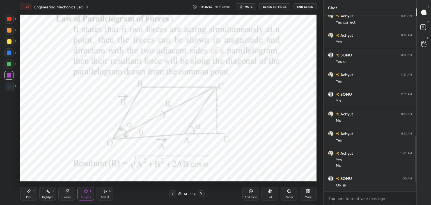
drag, startPoint x: 9, startPoint y: 19, endPoint x: 12, endPoint y: 34, distance: 15.2
click at [9, 20] on div at bounding box center [9, 19] width 4 height 4
click at [9, 76] on div at bounding box center [9, 75] width 4 height 4
drag, startPoint x: 46, startPoint y: 193, endPoint x: 47, endPoint y: 190, distance: 3.0
click at [46, 192] on icon at bounding box center [47, 191] width 4 height 4
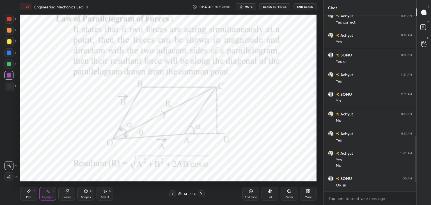
click at [90, 192] on div "Shapes L" at bounding box center [85, 193] width 17 height 13
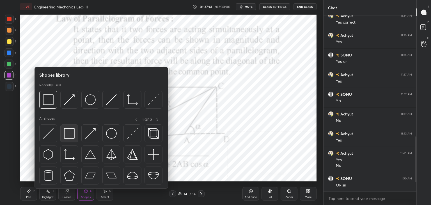
click at [74, 128] on img at bounding box center [69, 133] width 11 height 11
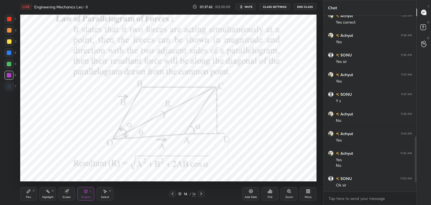
click at [10, 85] on div at bounding box center [9, 86] width 4 height 4
drag, startPoint x: 83, startPoint y: 196, endPoint x: 80, endPoint y: 193, distance: 3.8
click at [83, 195] on div "Shapes" at bounding box center [86, 196] width 10 height 3
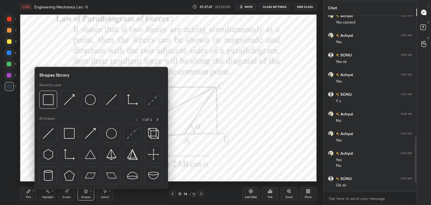
click at [49, 190] on icon at bounding box center [47, 191] width 4 height 4
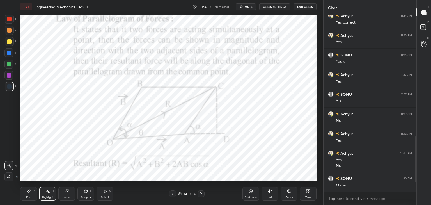
click at [85, 197] on div "Shapes" at bounding box center [86, 196] width 10 height 3
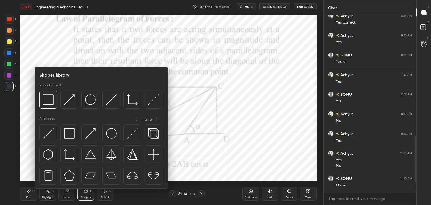
drag, startPoint x: 60, startPoint y: 133, endPoint x: 63, endPoint y: 121, distance: 12.6
click at [60, 133] on div at bounding box center [101, 155] width 124 height 63
click at [69, 129] on img at bounding box center [69, 133] width 11 height 11
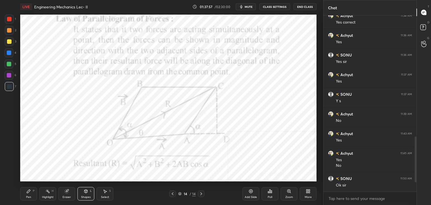
drag, startPoint x: 84, startPoint y: 195, endPoint x: 82, endPoint y: 193, distance: 3.0
click at [83, 195] on div "Shapes L" at bounding box center [85, 193] width 17 height 13
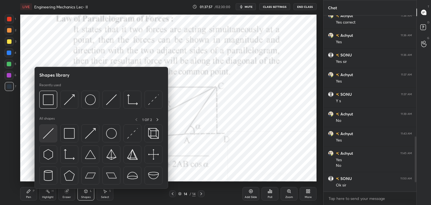
click at [46, 136] on img at bounding box center [48, 133] width 11 height 11
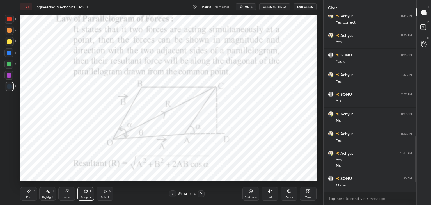
click at [87, 191] on icon at bounding box center [86, 191] width 4 height 4
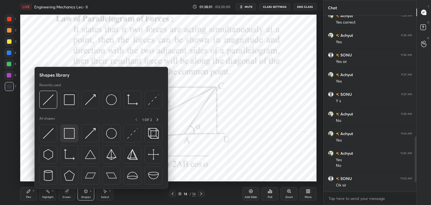
click at [66, 136] on img at bounding box center [69, 133] width 11 height 11
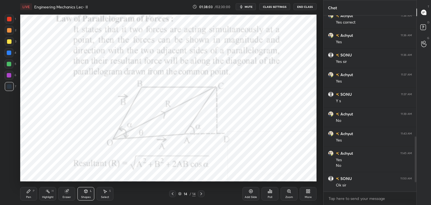
drag, startPoint x: 84, startPoint y: 194, endPoint x: 82, endPoint y: 190, distance: 4.5
click at [84, 194] on div "Shapes L" at bounding box center [85, 193] width 17 height 13
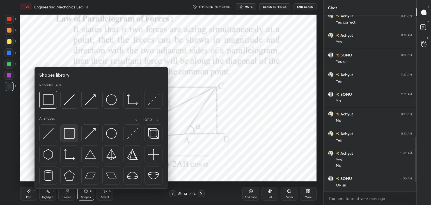
click at [65, 137] on img at bounding box center [69, 133] width 11 height 11
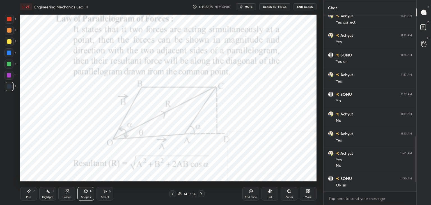
click at [28, 189] on icon at bounding box center [28, 191] width 4 height 4
click at [87, 193] on div "Shapes L" at bounding box center [85, 193] width 17 height 13
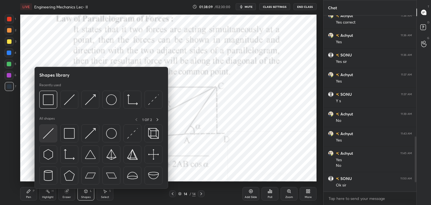
click at [41, 139] on div at bounding box center [48, 133] width 18 height 18
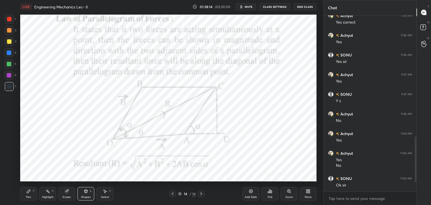
drag, startPoint x: 46, startPoint y: 191, endPoint x: 47, endPoint y: 184, distance: 6.8
click at [47, 191] on icon at bounding box center [47, 191] width 4 height 4
drag, startPoint x: 105, startPoint y: 192, endPoint x: 98, endPoint y: 188, distance: 7.9
click at [104, 192] on icon at bounding box center [105, 191] width 4 height 4
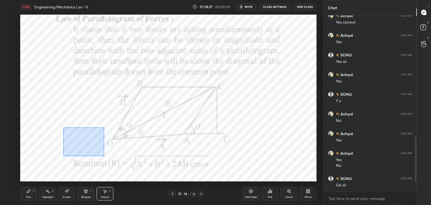
drag, startPoint x: 65, startPoint y: 131, endPoint x: 103, endPoint y: 155, distance: 43.9
click at [102, 156] on div "0 ° Undo Copy Duplicate Duplicate to new slide Delete" at bounding box center [168, 98] width 296 height 167
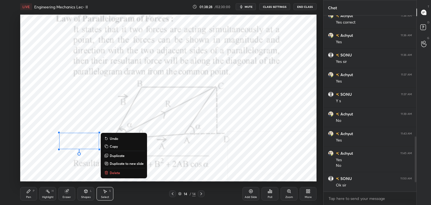
drag, startPoint x: 114, startPoint y: 170, endPoint x: 111, endPoint y: 164, distance: 6.5
click at [114, 169] on button "Delete" at bounding box center [124, 172] width 42 height 7
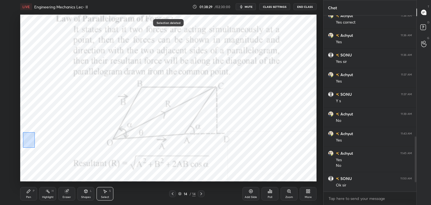
drag, startPoint x: 25, startPoint y: 135, endPoint x: 66, endPoint y: 159, distance: 48.0
click at [66, 159] on div "0 ° Undo Copy Duplicate Duplicate to new slide Delete" at bounding box center [168, 98] width 296 height 167
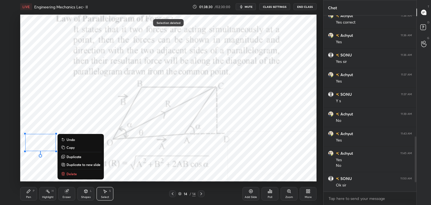
drag, startPoint x: 77, startPoint y: 170, endPoint x: 67, endPoint y: 144, distance: 28.1
click at [77, 171] on button "Delete" at bounding box center [81, 173] width 42 height 7
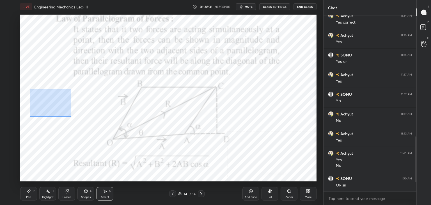
drag, startPoint x: 30, startPoint y: 89, endPoint x: 92, endPoint y: 115, distance: 66.9
click at [92, 116] on div "0 ° Undo Copy Duplicate Duplicate to new slide Delete" at bounding box center [168, 98] width 296 height 167
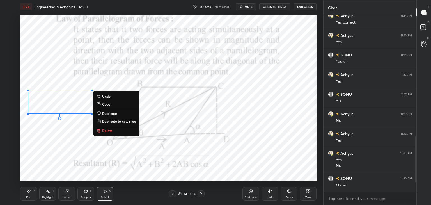
click at [106, 129] on p "Delete" at bounding box center [107, 130] width 10 height 4
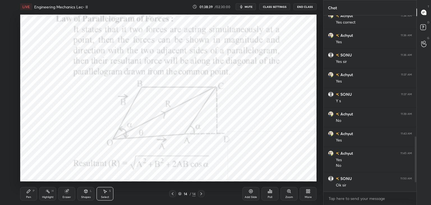
drag, startPoint x: 49, startPoint y: 195, endPoint x: 64, endPoint y: 183, distance: 18.9
click at [49, 194] on div "Highlight H" at bounding box center [47, 193] width 17 height 13
click at [81, 195] on div "Shapes" at bounding box center [86, 196] width 10 height 3
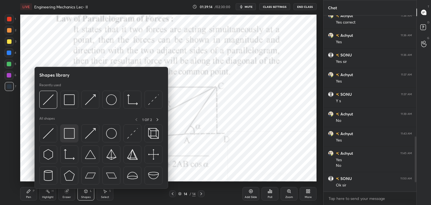
click at [68, 136] on img at bounding box center [69, 133] width 11 height 11
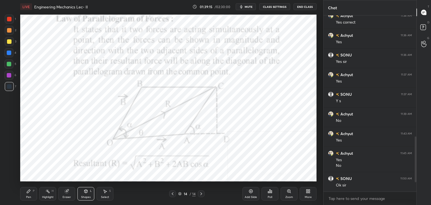
click at [10, 75] on div at bounding box center [9, 75] width 4 height 4
click at [47, 194] on div "Highlight H" at bounding box center [47, 193] width 17 height 13
drag, startPoint x: 87, startPoint y: 193, endPoint x: 85, endPoint y: 190, distance: 3.6
click at [87, 193] on div "Shapes L" at bounding box center [85, 193] width 17 height 13
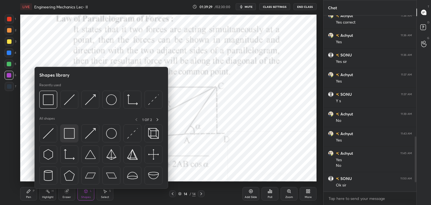
click at [73, 131] on img at bounding box center [69, 133] width 11 height 11
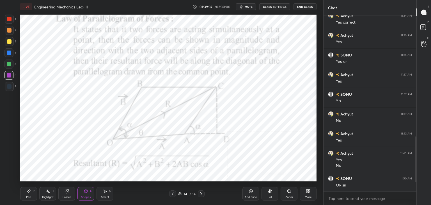
click at [49, 191] on icon at bounding box center [47, 191] width 4 height 4
click at [310, 191] on div "More" at bounding box center [307, 193] width 17 height 13
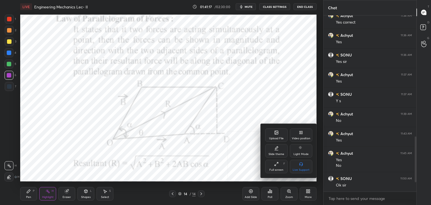
click at [279, 135] on div "Upload File" at bounding box center [276, 134] width 22 height 13
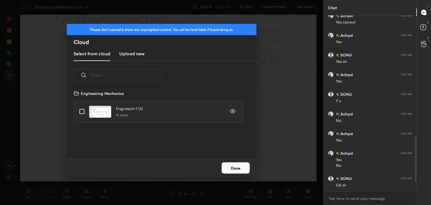
drag, startPoint x: 131, startPoint y: 54, endPoint x: 132, endPoint y: 59, distance: 5.9
click at [131, 54] on h3 "Upload new" at bounding box center [131, 53] width 25 height 7
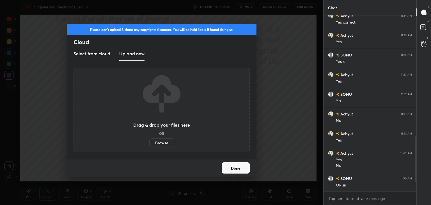
click at [164, 143] on label "Browse" at bounding box center [161, 142] width 25 height 9
click at [149, 143] on input "Browse" at bounding box center [149, 142] width 0 height 9
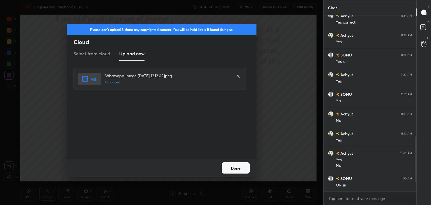
drag, startPoint x: 229, startPoint y: 168, endPoint x: 212, endPoint y: 165, distance: 16.8
click at [229, 167] on button "Done" at bounding box center [235, 167] width 28 height 11
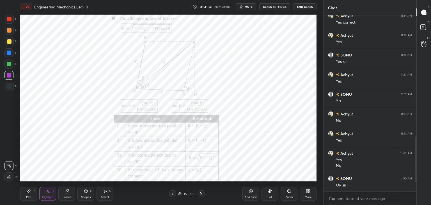
drag, startPoint x: 87, startPoint y: 195, endPoint x: 84, endPoint y: 193, distance: 4.5
click at [87, 195] on div "Shapes" at bounding box center [86, 196] width 10 height 3
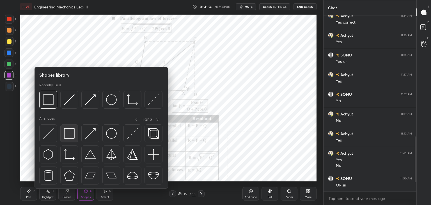
click at [73, 134] on img at bounding box center [69, 133] width 11 height 11
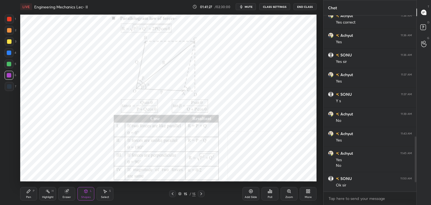
click at [6, 20] on div at bounding box center [9, 19] width 9 height 9
click at [42, 195] on div "Highlight" at bounding box center [47, 196] width 11 height 3
click at [90, 188] on div "Shapes L" at bounding box center [85, 193] width 17 height 13
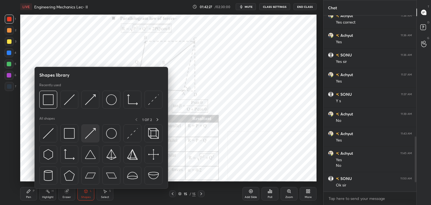
click at [84, 130] on div at bounding box center [90, 133] width 18 height 18
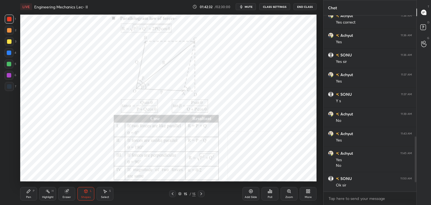
drag, startPoint x: 34, startPoint y: 189, endPoint x: 39, endPoint y: 183, distance: 7.5
click at [35, 189] on div "Pen P" at bounding box center [28, 193] width 17 height 13
drag, startPoint x: 102, startPoint y: 192, endPoint x: 113, endPoint y: 184, distance: 13.2
click at [102, 191] on div "Select S" at bounding box center [104, 193] width 17 height 13
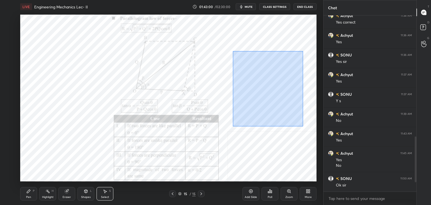
drag, startPoint x: 233, startPoint y: 51, endPoint x: 301, endPoint y: 124, distance: 100.2
click at [302, 125] on div "0 ° Undo Copy Duplicate Duplicate to new slide Delete" at bounding box center [168, 98] width 296 height 167
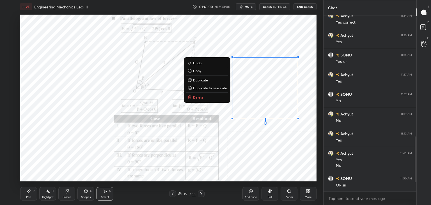
click at [212, 97] on button "Delete" at bounding box center [207, 97] width 42 height 7
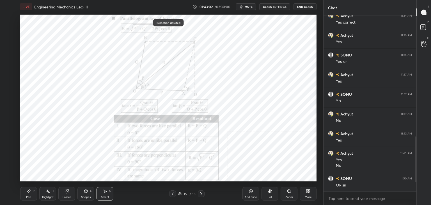
click at [50, 194] on div "Highlight H" at bounding box center [47, 193] width 17 height 13
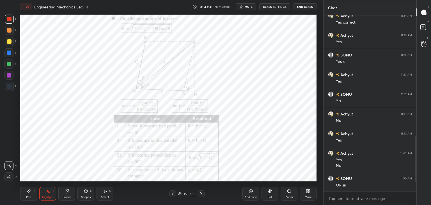
click at [44, 195] on div "Highlight H" at bounding box center [47, 193] width 17 height 13
drag, startPoint x: 30, startPoint y: 193, endPoint x: 30, endPoint y: 190, distance: 3.1
click at [30, 193] on div "Pen P" at bounding box center [28, 193] width 17 height 13
click at [108, 189] on div "Select S" at bounding box center [104, 193] width 17 height 13
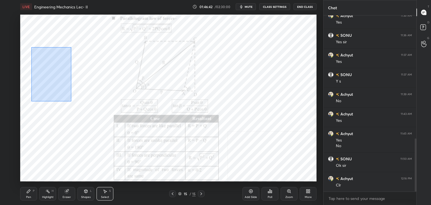
drag, startPoint x: 34, startPoint y: 56, endPoint x: 94, endPoint y: 107, distance: 78.8
click at [95, 111] on div "0 ° Undo Copy Duplicate Duplicate to new slide Delete" at bounding box center [168, 98] width 296 height 167
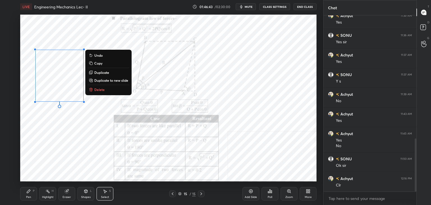
drag, startPoint x: 103, startPoint y: 87, endPoint x: 94, endPoint y: 100, distance: 15.6
click at [103, 87] on p "Delete" at bounding box center [99, 89] width 10 height 4
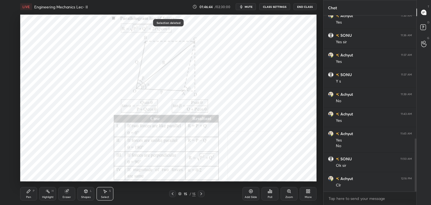
click at [52, 191] on div "H" at bounding box center [53, 190] width 2 height 3
click at [30, 188] on div "Pen P" at bounding box center [28, 193] width 17 height 13
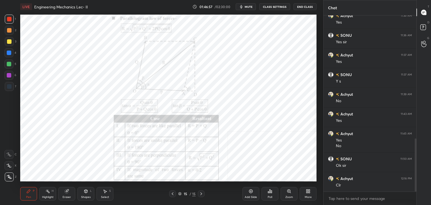
click at [310, 193] on div "More" at bounding box center [307, 193] width 17 height 13
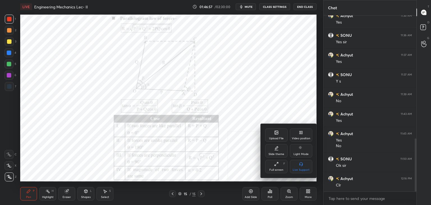
click at [277, 137] on div "Upload File" at bounding box center [276, 138] width 15 height 3
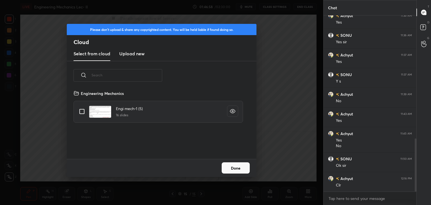
scroll to position [69, 180]
drag, startPoint x: 125, startPoint y: 52, endPoint x: 129, endPoint y: 59, distance: 8.0
click at [125, 52] on h3 "Upload new" at bounding box center [131, 53] width 25 height 7
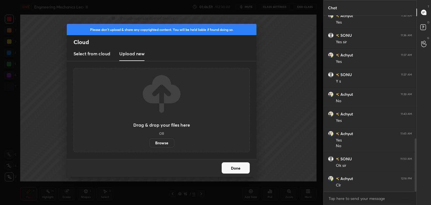
click at [162, 142] on label "Browse" at bounding box center [161, 142] width 25 height 9
click at [149, 142] on input "Browse" at bounding box center [149, 142] width 0 height 9
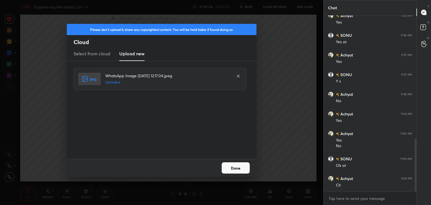
drag, startPoint x: 234, startPoint y: 167, endPoint x: 218, endPoint y: 167, distance: 16.5
click at [234, 167] on button "Done" at bounding box center [235, 167] width 28 height 11
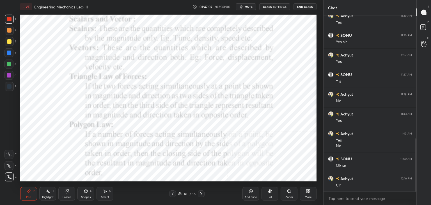
drag, startPoint x: 85, startPoint y: 194, endPoint x: 84, endPoint y: 188, distance: 6.1
click at [85, 194] on div "Shapes L" at bounding box center [85, 193] width 17 height 13
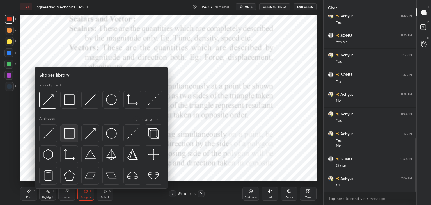
click at [71, 131] on img at bounding box center [69, 133] width 11 height 11
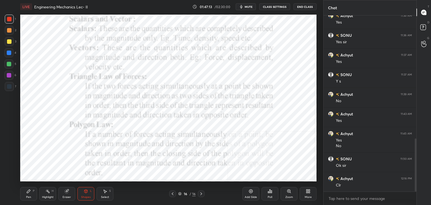
click at [9, 52] on div at bounding box center [9, 52] width 4 height 4
click at [45, 198] on div "Highlight" at bounding box center [47, 196] width 11 height 3
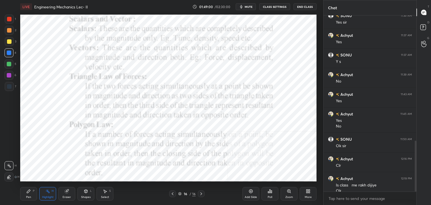
scroll to position [432, 0]
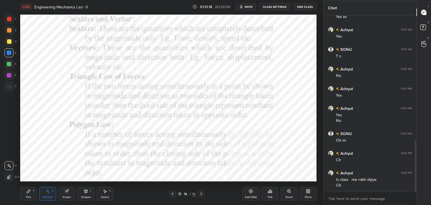
drag, startPoint x: 44, startPoint y: 193, endPoint x: 41, endPoint y: 183, distance: 10.5
click at [44, 193] on div "Highlight H" at bounding box center [47, 193] width 17 height 13
drag, startPoint x: 6, startPoint y: 20, endPoint x: 16, endPoint y: 19, distance: 10.1
click at [6, 20] on div at bounding box center [9, 19] width 9 height 9
click at [8, 75] on div at bounding box center [9, 75] width 4 height 4
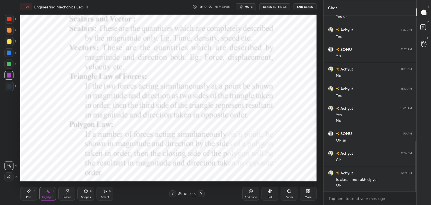
click at [86, 195] on div "Shapes" at bounding box center [86, 196] width 10 height 3
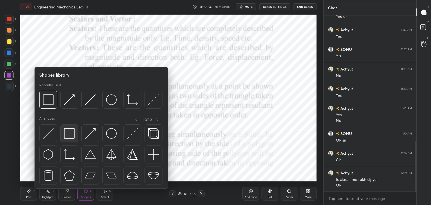
click at [70, 133] on img at bounding box center [69, 133] width 11 height 11
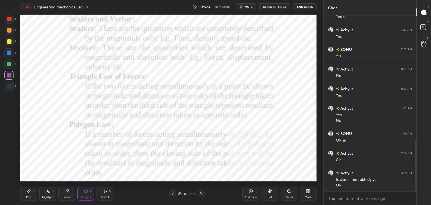
drag, startPoint x: 44, startPoint y: 194, endPoint x: 44, endPoint y: 184, distance: 10.4
click at [44, 194] on div "Highlight H" at bounding box center [47, 193] width 17 height 13
click at [84, 193] on icon at bounding box center [86, 191] width 4 height 4
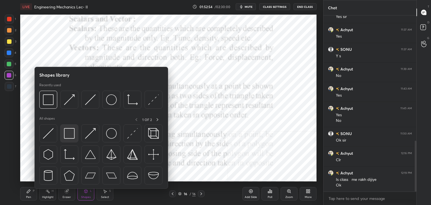
click at [67, 134] on img at bounding box center [69, 133] width 11 height 11
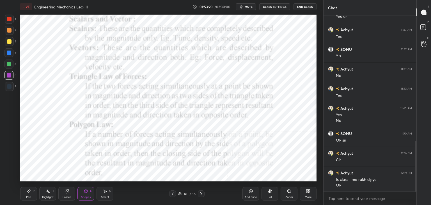
click at [42, 196] on div "Highlight" at bounding box center [47, 196] width 11 height 3
drag, startPoint x: 50, startPoint y: 190, endPoint x: 53, endPoint y: 181, distance: 9.8
click at [50, 191] on div "Highlight H" at bounding box center [47, 193] width 17 height 13
drag, startPoint x: 172, startPoint y: 193, endPoint x: 173, endPoint y: 186, distance: 7.2
click at [172, 193] on icon at bounding box center [172, 193] width 4 height 4
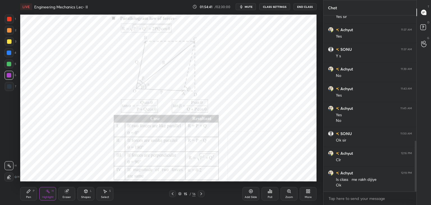
click at [200, 194] on icon at bounding box center [201, 193] width 4 height 4
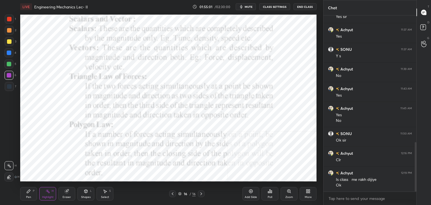
scroll to position [452, 0]
click at [48, 193] on div "Highlight H" at bounding box center [47, 193] width 17 height 13
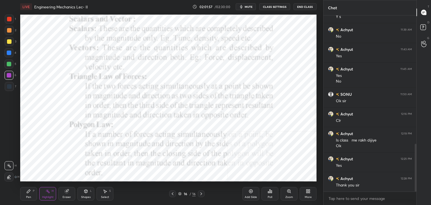
click at [305, 6] on button "End Class" at bounding box center [304, 6] width 23 height 7
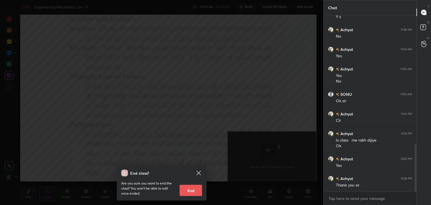
click at [196, 192] on button "End" at bounding box center [190, 189] width 22 height 11
type textarea "x"
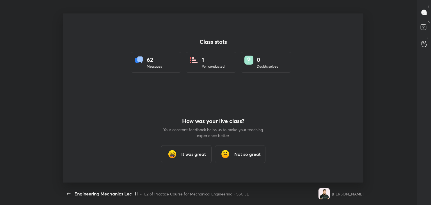
scroll to position [27865, 27607]
click at [188, 153] on h3 "It was great" at bounding box center [193, 154] width 25 height 7
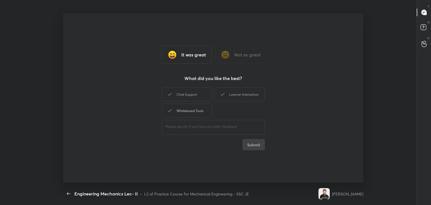
click at [187, 107] on div "Whiteboard Tools" at bounding box center [186, 110] width 50 height 14
drag, startPoint x: 187, startPoint y: 96, endPoint x: 205, endPoint y: 95, distance: 17.7
click at [188, 96] on div "Chat Support" at bounding box center [186, 94] width 50 height 14
drag, startPoint x: 248, startPoint y: 96, endPoint x: 249, endPoint y: 102, distance: 6.5
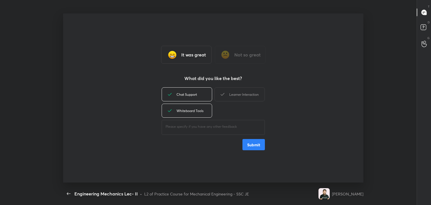
click at [248, 96] on div "Learner Interaction" at bounding box center [239, 94] width 50 height 14
drag, startPoint x: 252, startPoint y: 142, endPoint x: 247, endPoint y: 136, distance: 8.1
click at [253, 142] on button "Submit" at bounding box center [253, 144] width 22 height 11
